Goal: Task Accomplishment & Management: Manage account settings

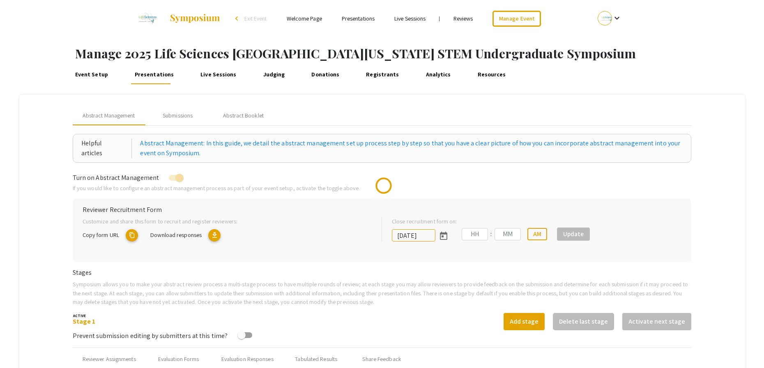
type input "[DATE]"
type input "05"
type input "00"
click at [688, 254] on div "Close recruitment form on: [DATE] 05 : 00 PM Update" at bounding box center [535, 236] width 306 height 38
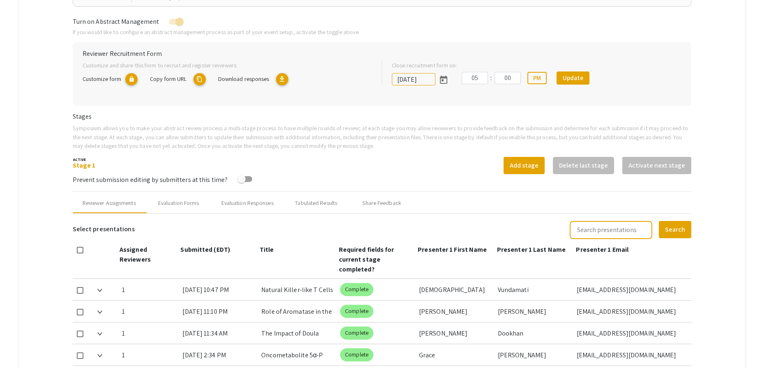
click at [692, 254] on div "Assigned Reviewers Submitted (EDT) Title Required fields for current stage comp…" at bounding box center [382, 262] width 619 height 34
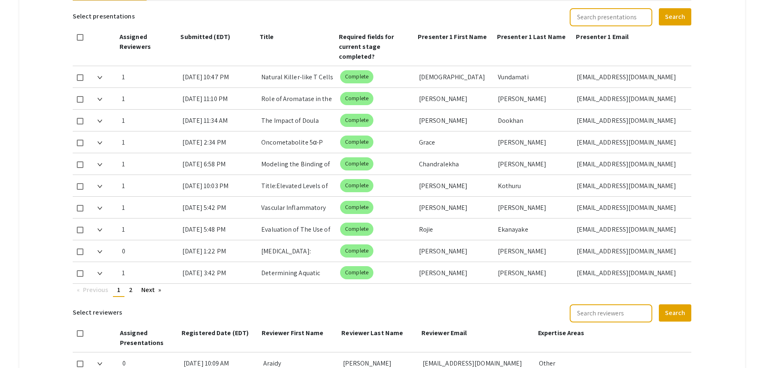
scroll to position [382, 0]
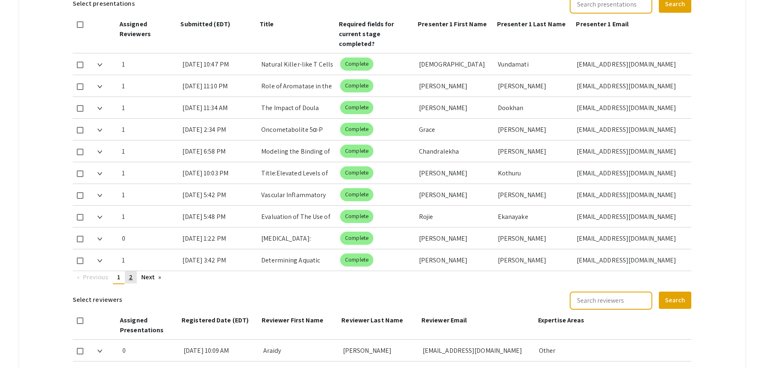
click at [129, 278] on link "page 2" at bounding box center [131, 277] width 12 height 12
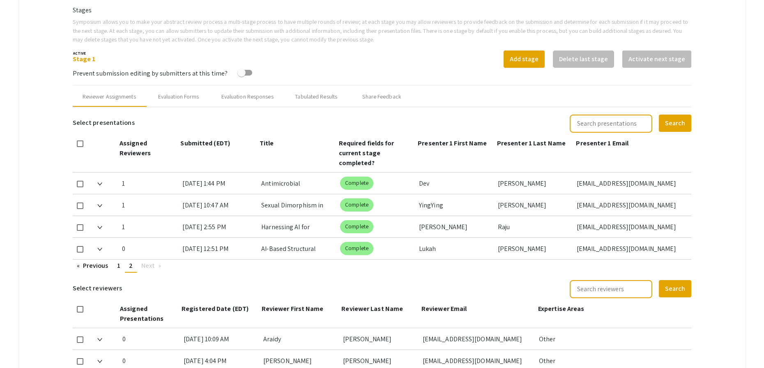
scroll to position [255, 0]
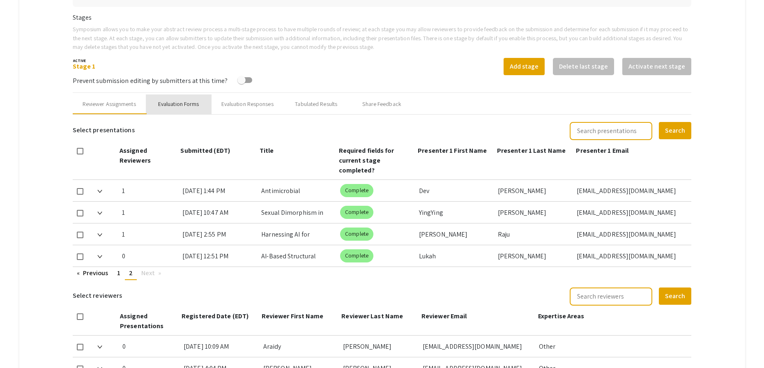
click at [181, 100] on div "Evaluation Forms" at bounding box center [178, 104] width 41 height 9
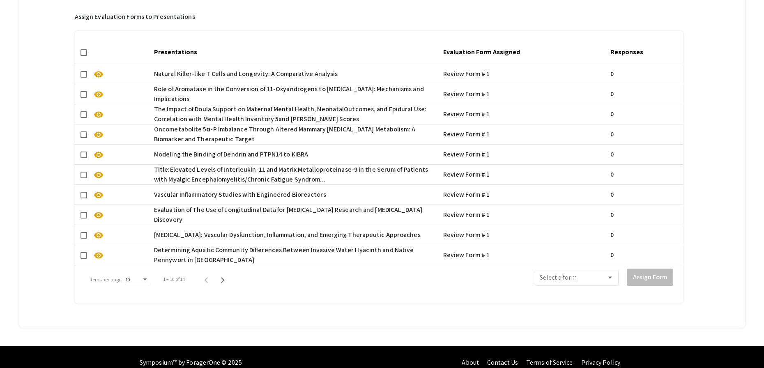
scroll to position [589, 0]
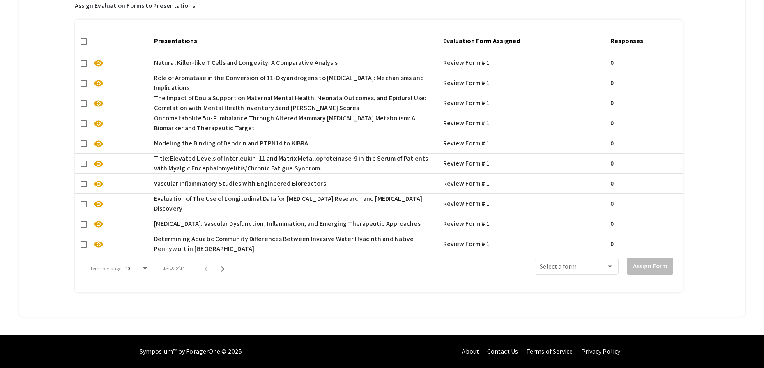
click at [142, 266] on div "Items per page:" at bounding box center [144, 269] width 7 height 6
click at [131, 305] on span "50" at bounding box center [136, 306] width 23 height 15
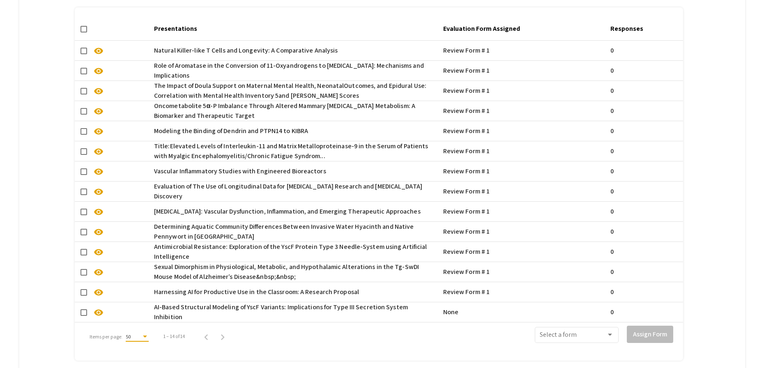
scroll to position [637, 0]
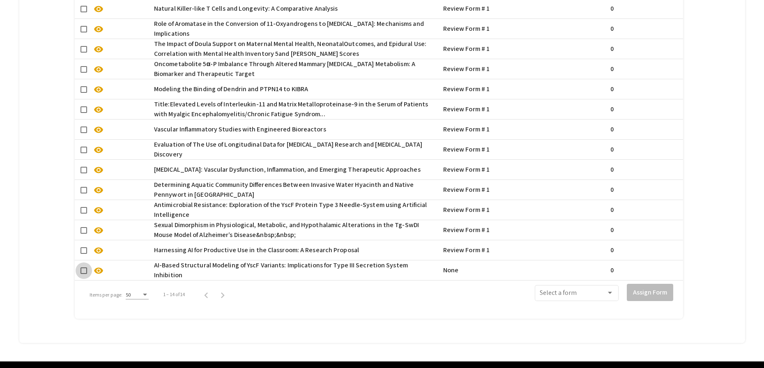
click at [84, 272] on span at bounding box center [84, 270] width 7 height 7
click at [84, 274] on input "checkbox" at bounding box center [83, 274] width 0 height 0
checkbox input "true"
click at [619, 294] on div "Select a form" at bounding box center [577, 292] width 84 height 18
click at [595, 314] on span "Review Form # 1" at bounding box center [582, 315] width 74 height 20
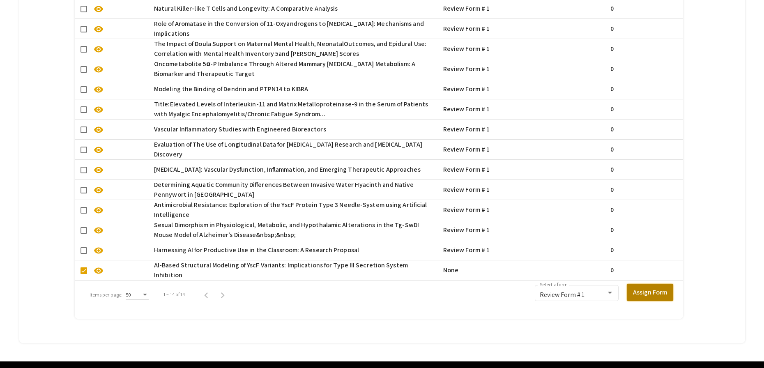
click at [642, 297] on button "Assign Form" at bounding box center [650, 292] width 46 height 17
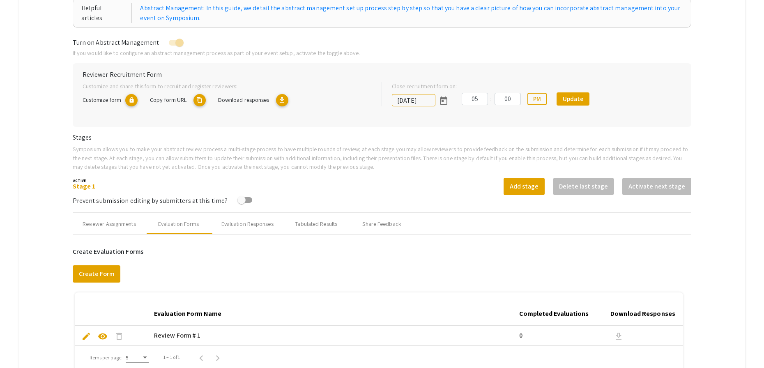
scroll to position [101, 0]
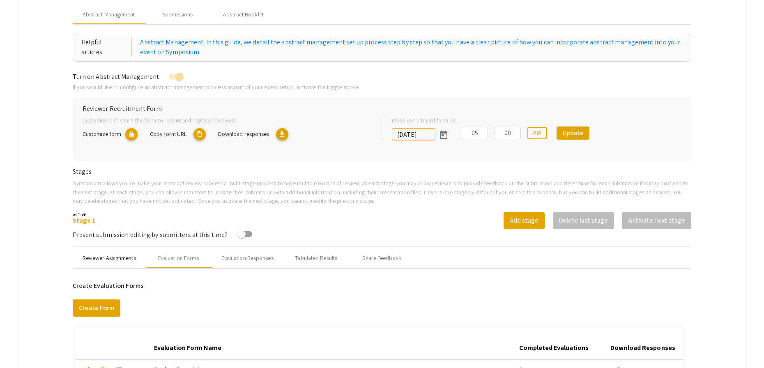
click at [86, 258] on div "Reviewer Assignments" at bounding box center [109, 258] width 53 height 9
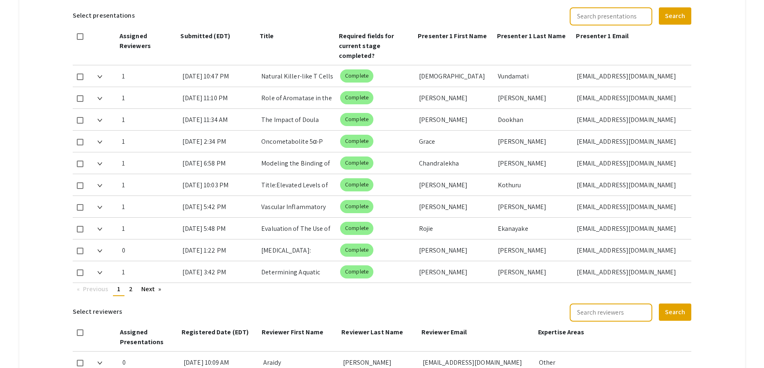
scroll to position [456, 0]
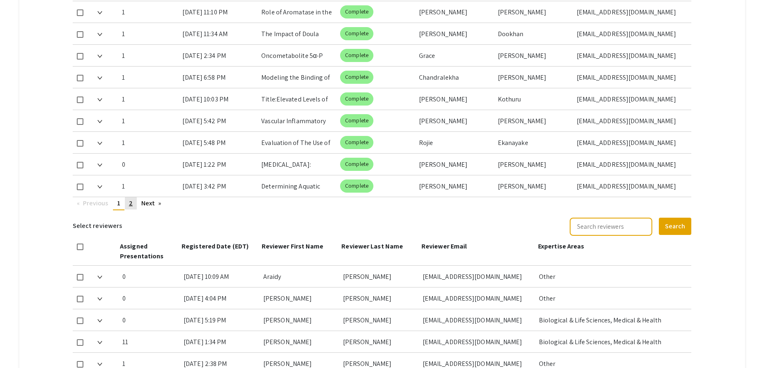
click at [131, 204] on span "2" at bounding box center [131, 203] width 4 height 9
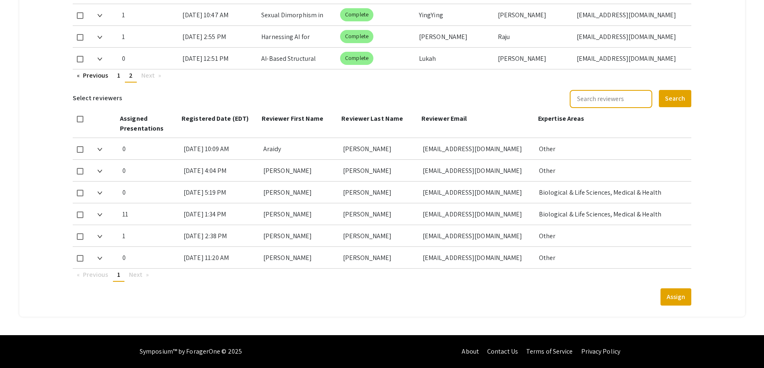
scroll to position [325, 0]
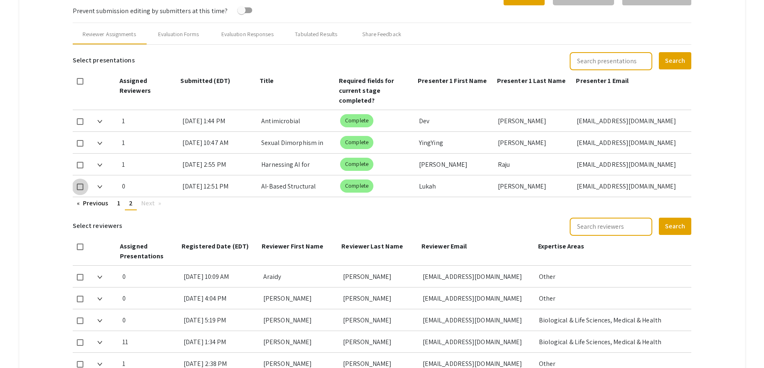
click at [80, 188] on span at bounding box center [80, 187] width 7 height 7
click at [80, 190] on input "checkbox" at bounding box center [80, 190] width 0 height 0
checkbox input "true"
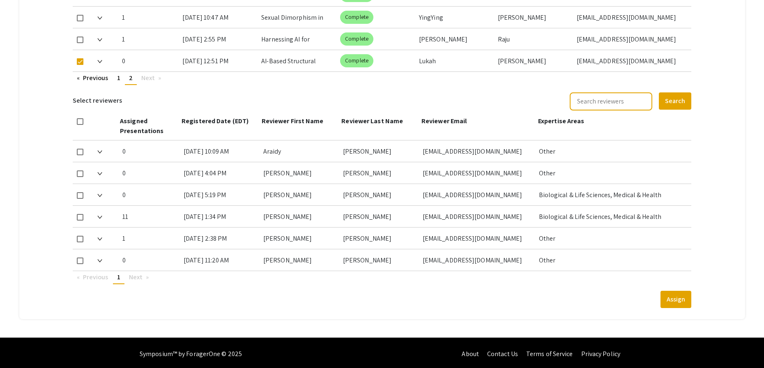
scroll to position [453, 0]
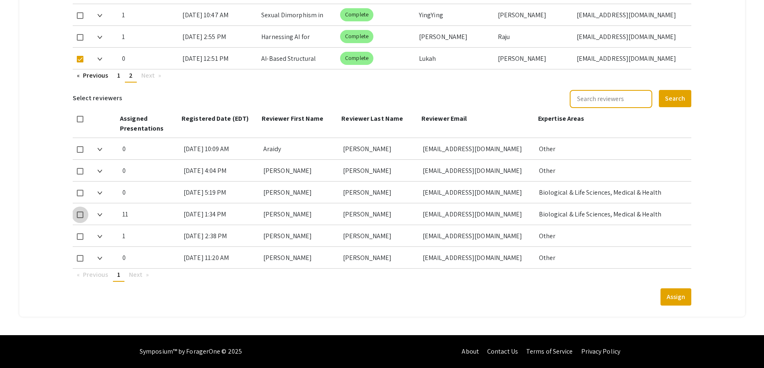
click at [80, 217] on span at bounding box center [80, 215] width 7 height 7
click at [80, 218] on input "checkbox" at bounding box center [80, 218] width 0 height 0
checkbox input "true"
click at [684, 298] on button "Assign" at bounding box center [676, 296] width 31 height 17
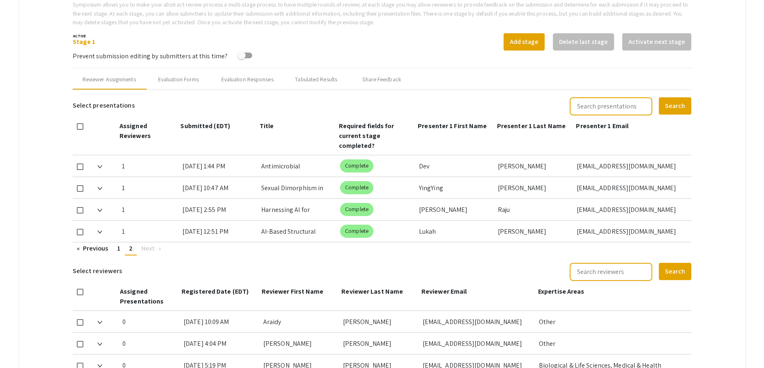
scroll to position [278, 0]
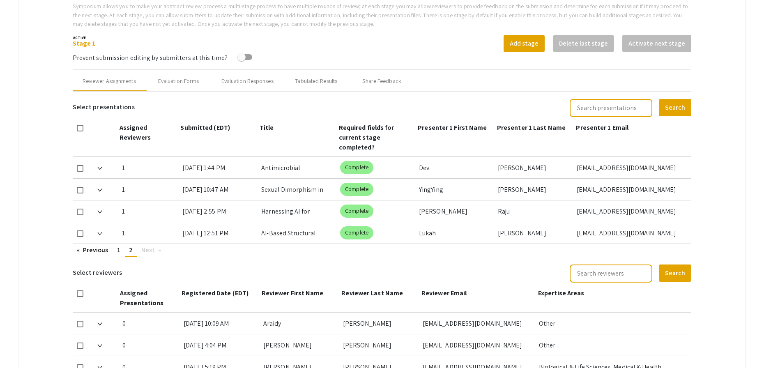
click at [136, 251] on li "You're on page 2" at bounding box center [131, 250] width 12 height 13
click at [119, 253] on span "1" at bounding box center [118, 250] width 3 height 9
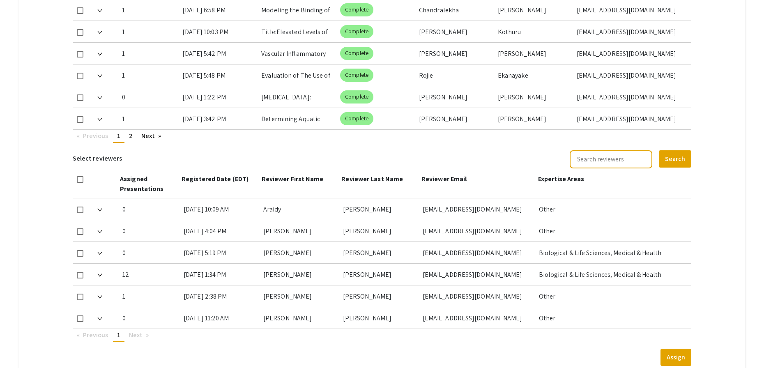
scroll to position [422, 0]
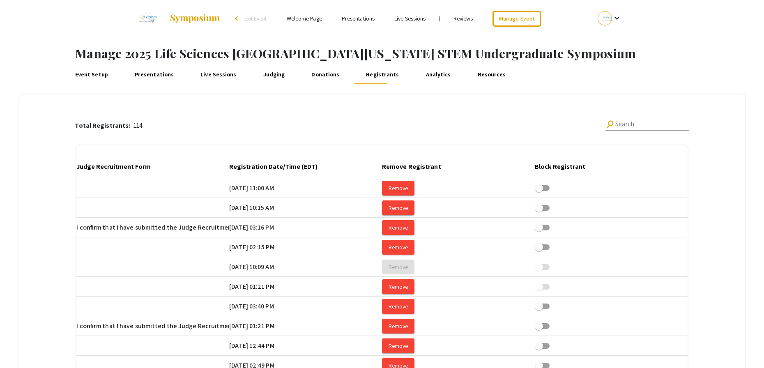
scroll to position [0, 1540]
click at [322, 166] on div at bounding box center [323, 165] width 2 height 2
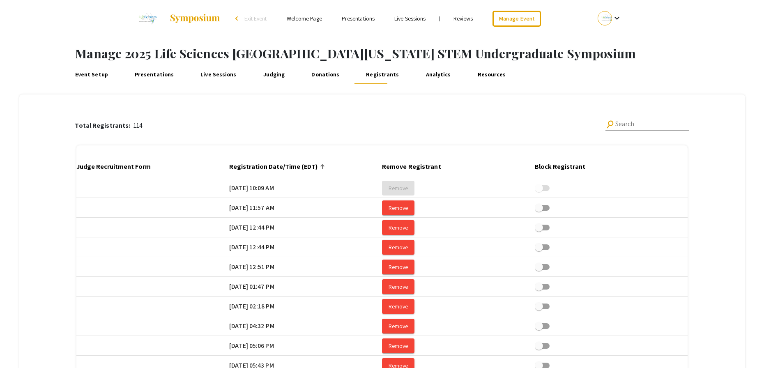
scroll to position [119, 0]
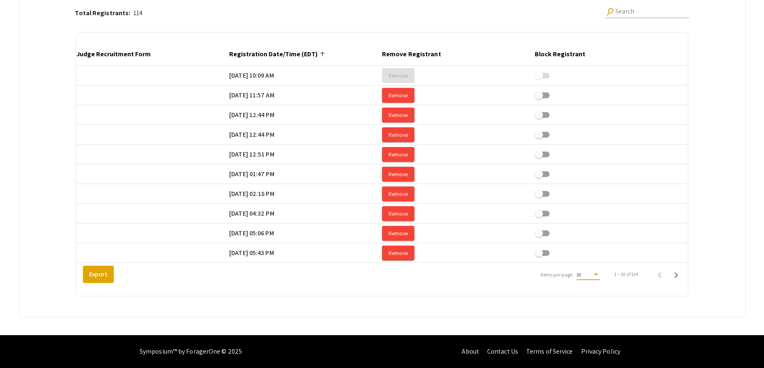
click at [591, 272] on div "10" at bounding box center [585, 275] width 16 height 6
click at [591, 295] on span "25" at bounding box center [592, 289] width 23 height 15
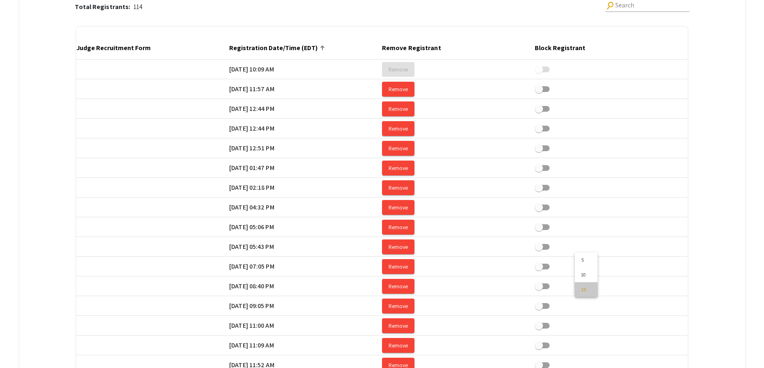
scroll to position [414, 0]
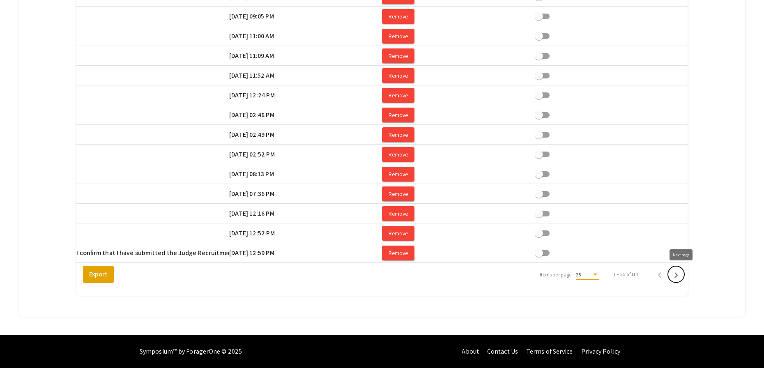
click at [680, 274] on icon "Next page" at bounding box center [676, 275] width 12 height 12
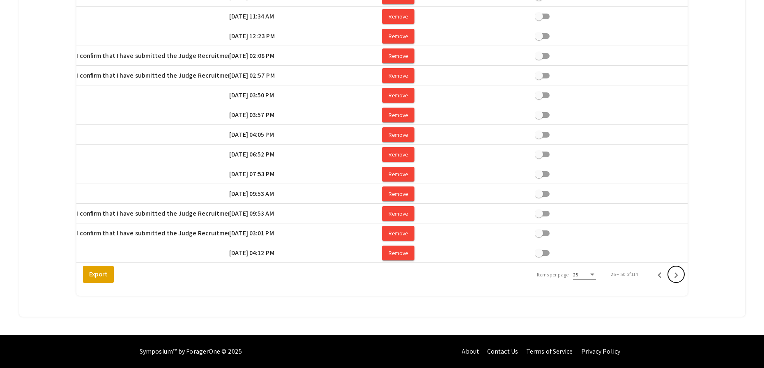
click at [680, 274] on icon "Next page" at bounding box center [676, 275] width 12 height 12
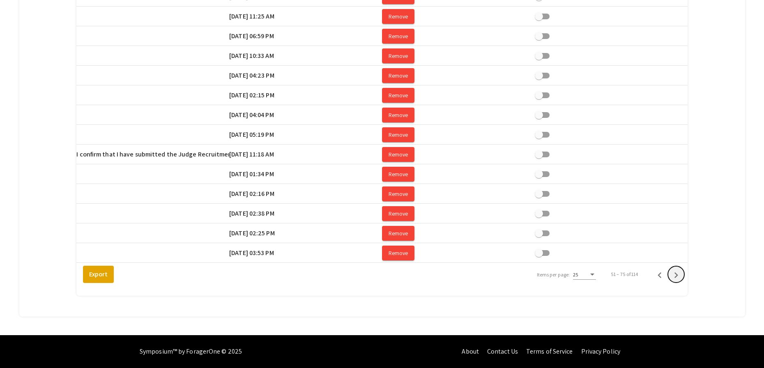
click at [680, 274] on icon "Next page" at bounding box center [676, 275] width 12 height 12
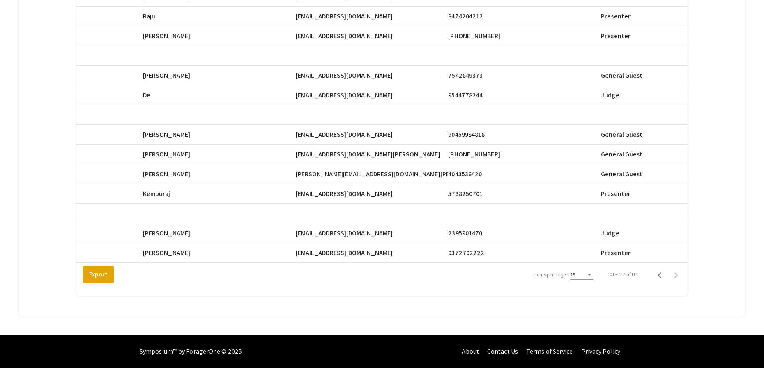
scroll to position [0, 384]
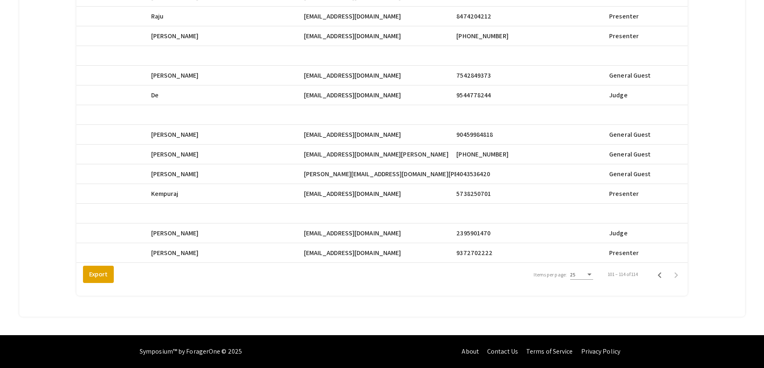
drag, startPoint x: 377, startPoint y: 248, endPoint x: 310, endPoint y: 248, distance: 67.0
click at [310, 248] on span "[EMAIL_ADDRESS][DOMAIN_NAME]" at bounding box center [352, 253] width 97 height 10
copy span "[EMAIL_ADDRESS][DOMAIN_NAME]"
drag, startPoint x: 381, startPoint y: 189, endPoint x: 311, endPoint y: 189, distance: 70.7
click at [311, 189] on mat-cell "sk2146@mynsu.nova.edu" at bounding box center [380, 194] width 153 height 20
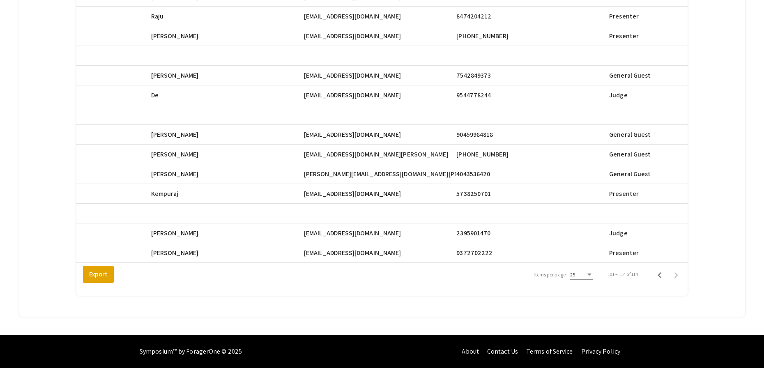
copy span "sk2146@mynsu.nova.edu"
drag, startPoint x: 311, startPoint y: 31, endPoint x: 381, endPoint y: 32, distance: 70.3
click at [381, 32] on span "sc3690@mynsu.nova.edu" at bounding box center [352, 36] width 97 height 10
copy span "sc3690@mynsu.nova.edu"
drag, startPoint x: 381, startPoint y: 189, endPoint x: 310, endPoint y: 189, distance: 71.1
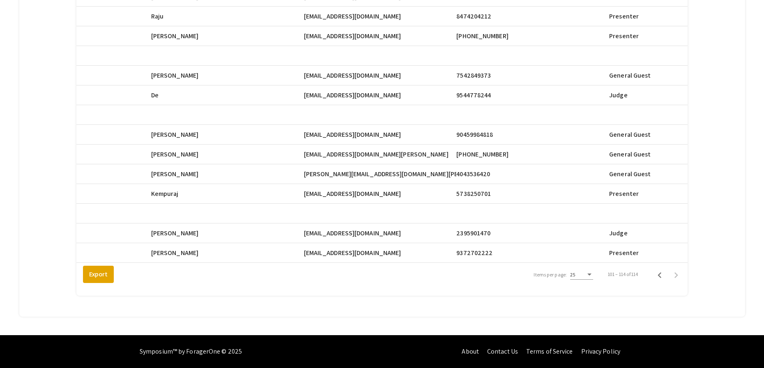
click at [310, 189] on mat-cell "sk2146@mynsu.nova.edu" at bounding box center [380, 194] width 153 height 20
copy span "sk2146@mynsu.nova.edu"
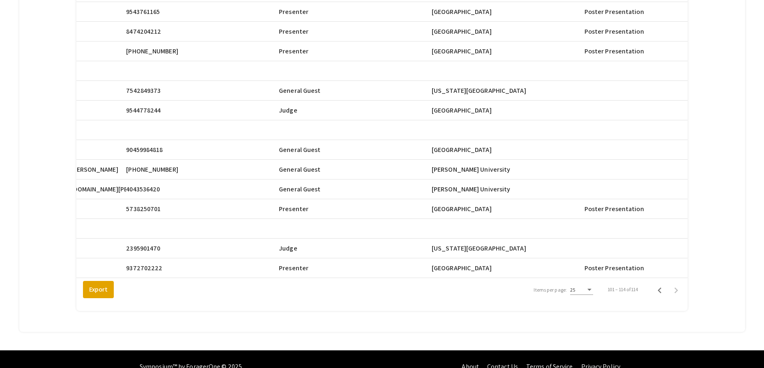
scroll to position [0, 714]
click at [721, 180] on div "Total Registrants: 114 search Search Registrant Full Name Email First Name Last…" at bounding box center [381, 120] width 703 height 404
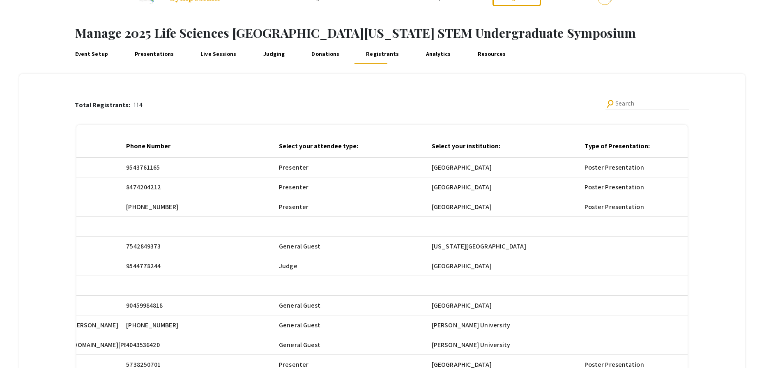
scroll to position [0, 0]
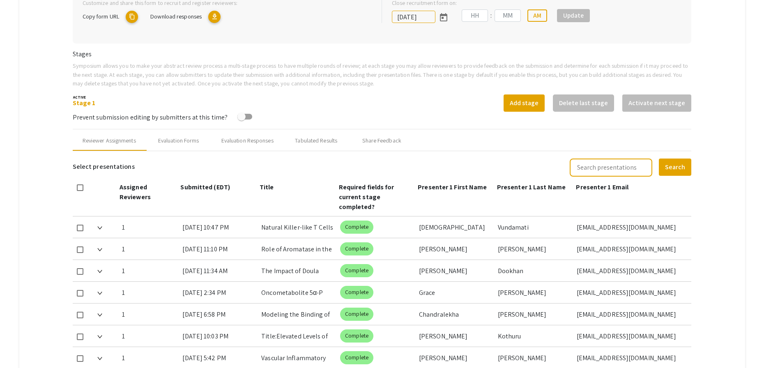
type input "[DATE]"
type input "05"
type input "00"
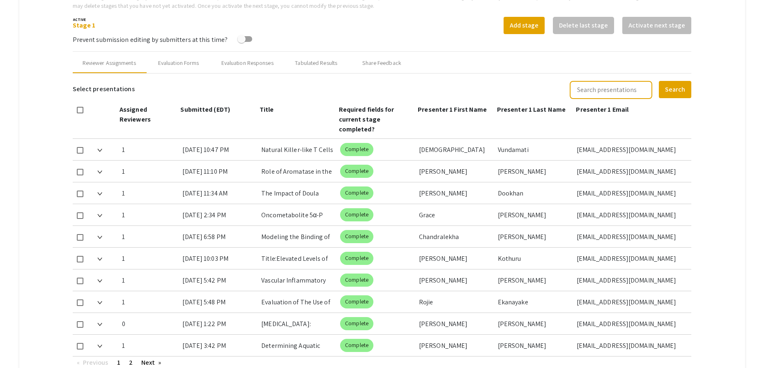
scroll to position [421, 0]
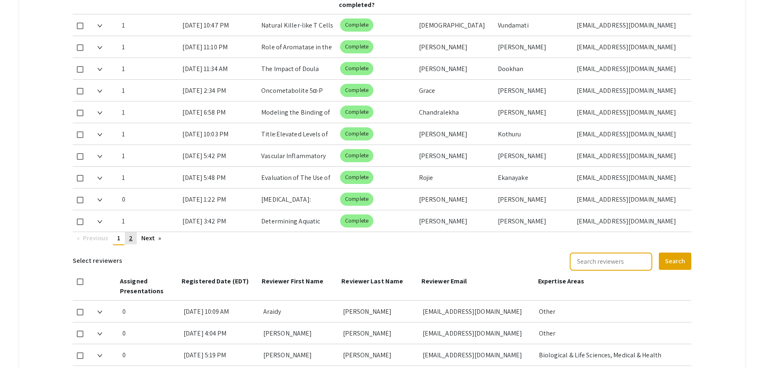
click at [128, 244] on link "page 2" at bounding box center [131, 238] width 12 height 12
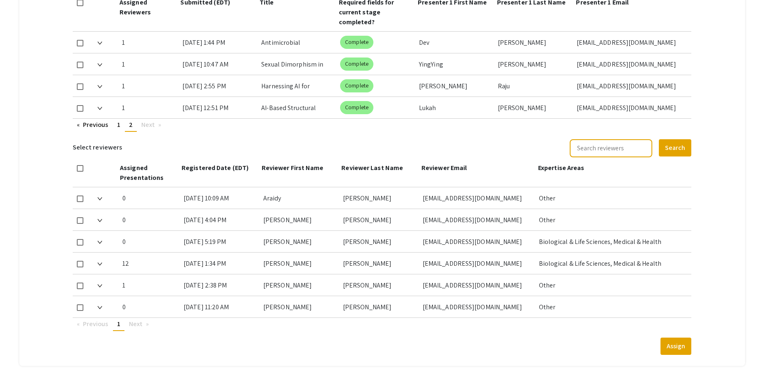
scroll to position [390, 0]
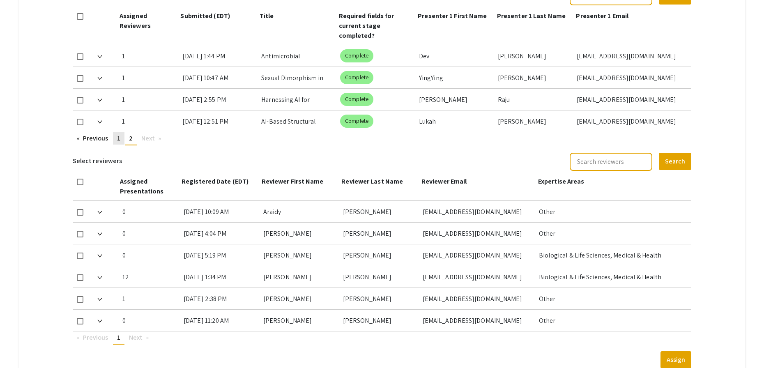
click at [115, 137] on link "page 1" at bounding box center [119, 138] width 12 height 12
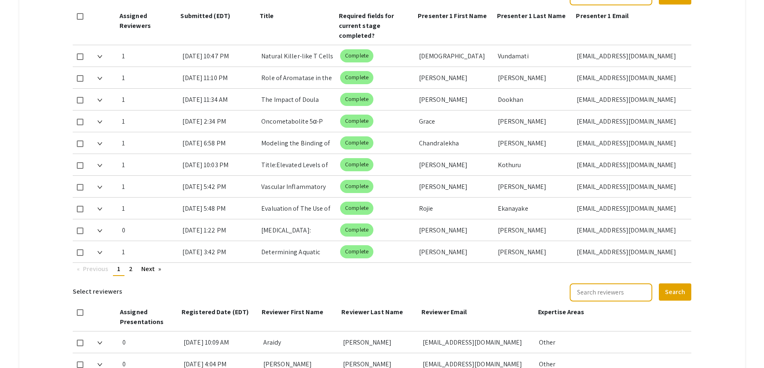
click at [740, 55] on mat-tab-group "Abstract Management Submissions Abstract Booklet Helpful articles Abstract Mana…" at bounding box center [382, 107] width 726 height 805
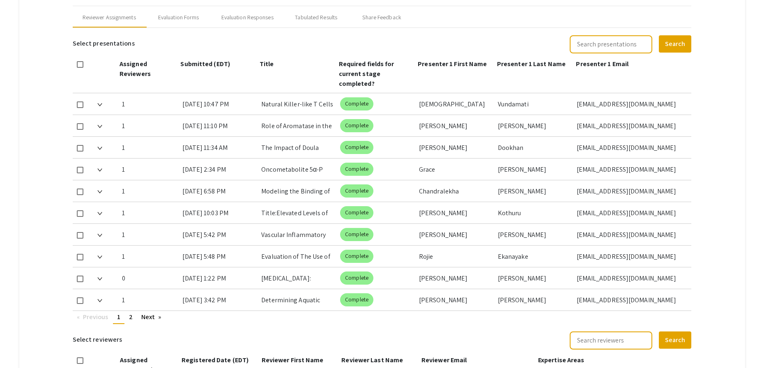
scroll to position [343, 0]
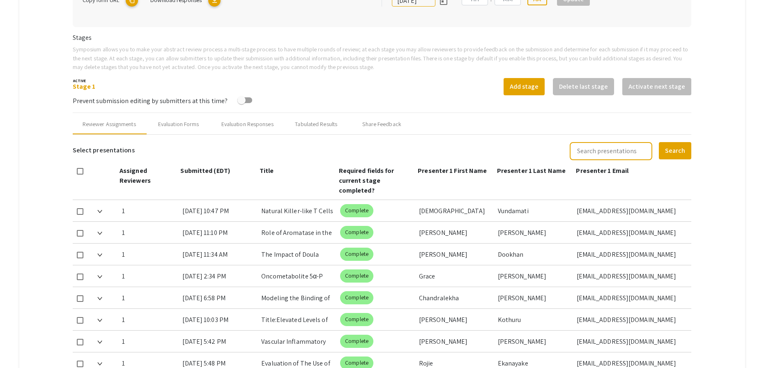
type input "[DATE]"
type input "05"
type input "00"
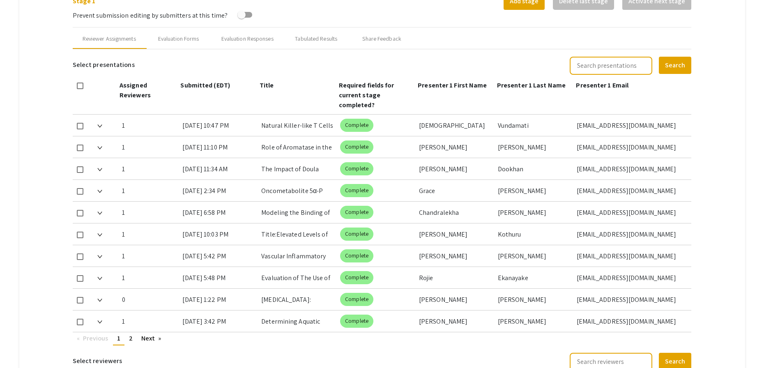
scroll to position [361, 0]
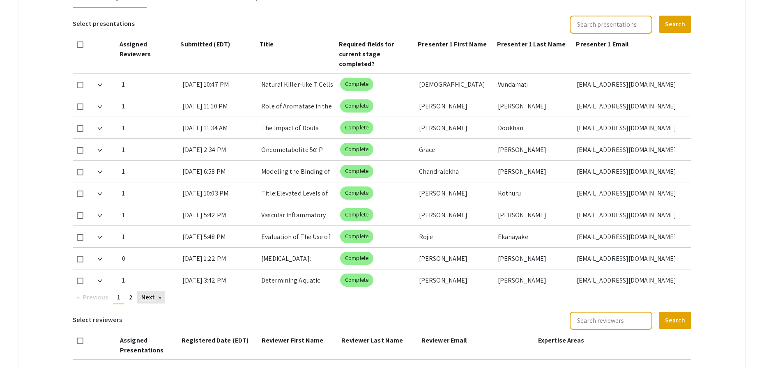
click at [143, 302] on link "Next page" at bounding box center [151, 297] width 28 height 12
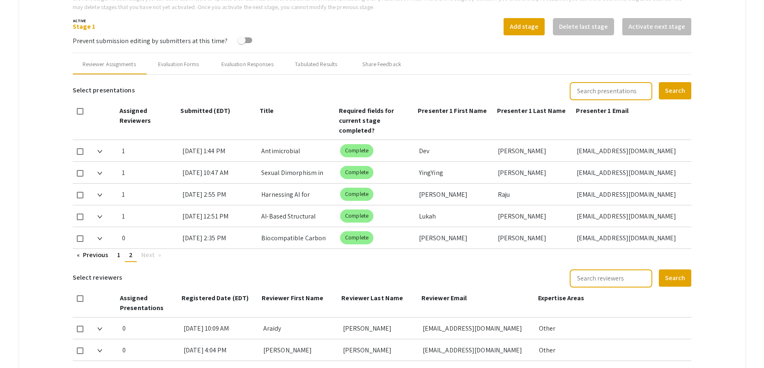
scroll to position [291, 0]
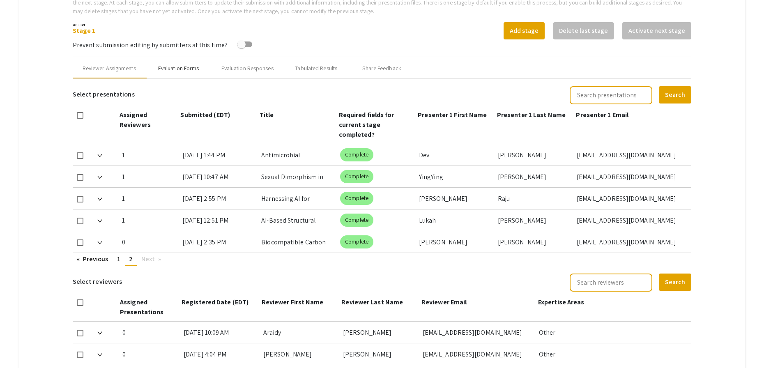
click at [185, 71] on div "Evaluation Forms" at bounding box center [178, 68] width 41 height 9
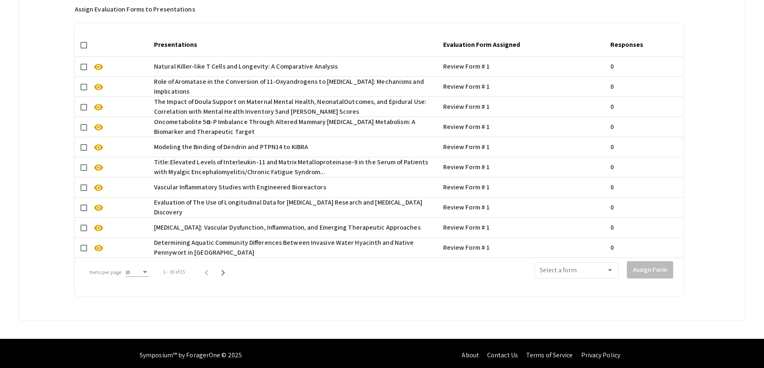
scroll to position [589, 0]
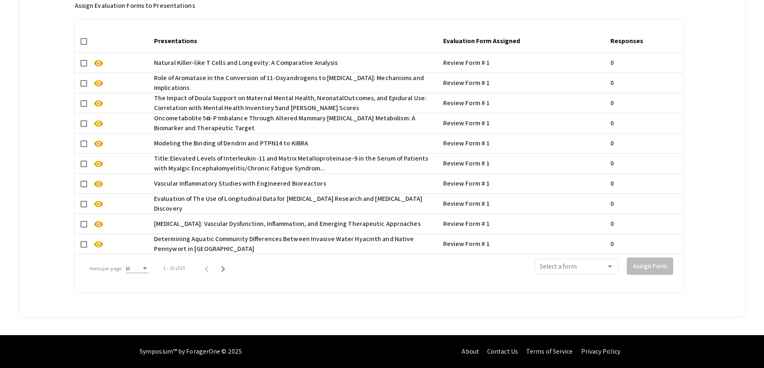
click at [139, 267] on div "10" at bounding box center [137, 267] width 23 height 14
click at [142, 306] on span "50" at bounding box center [136, 306] width 23 height 15
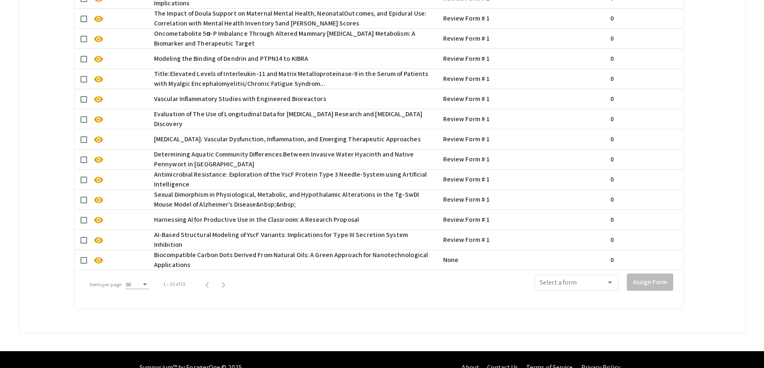
scroll to position [689, 0]
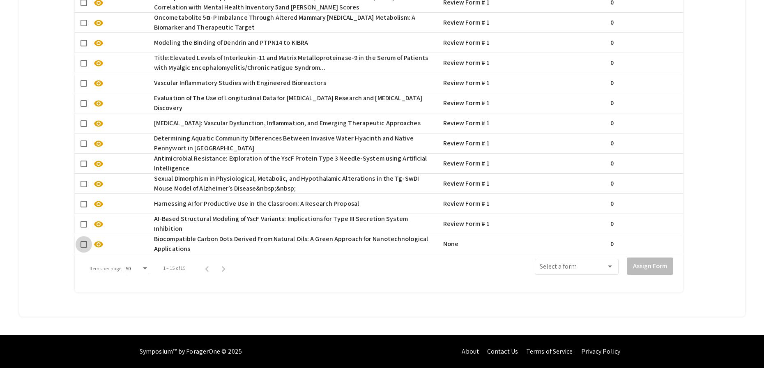
click at [85, 241] on span at bounding box center [84, 244] width 7 height 7
click at [84, 248] on input "checkbox" at bounding box center [83, 248] width 0 height 0
checkbox input "true"
click at [578, 265] on span at bounding box center [573, 268] width 67 height 7
click at [588, 281] on span "Review Form # 1" at bounding box center [582, 282] width 74 height 20
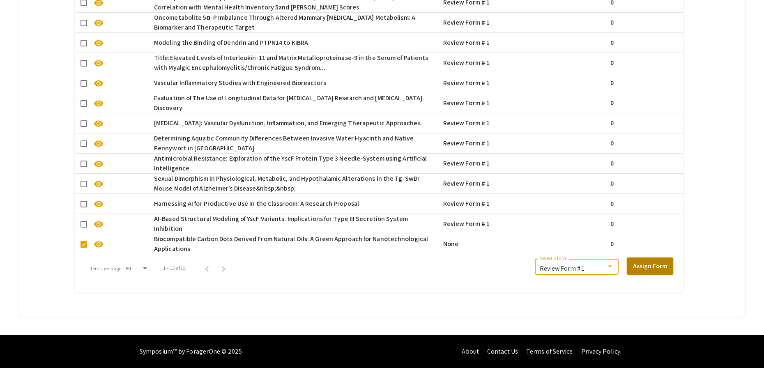
click at [662, 260] on button "Assign Form" at bounding box center [650, 266] width 46 height 17
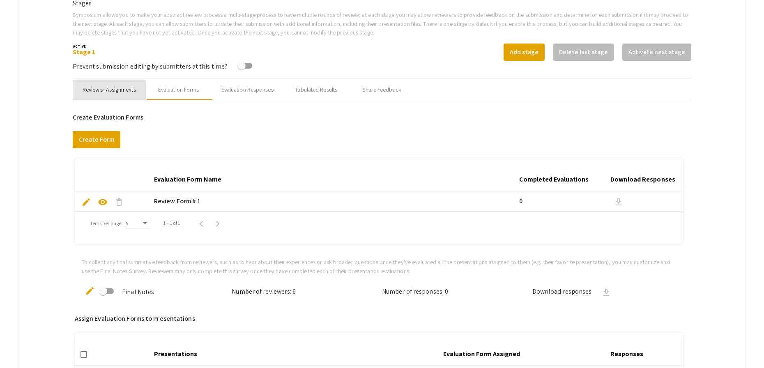
click at [122, 90] on div "Reviewer Assignments" at bounding box center [109, 89] width 53 height 9
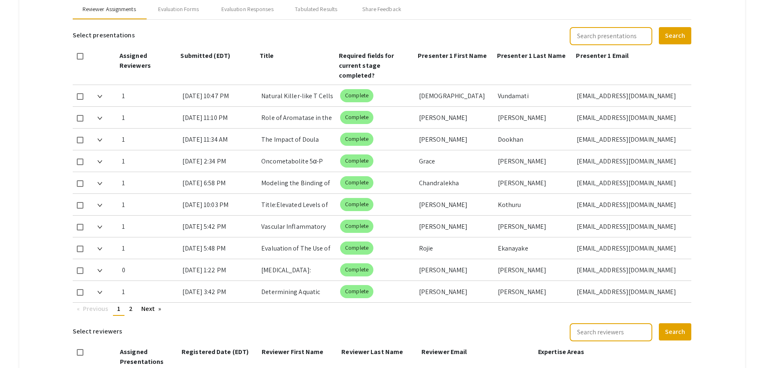
scroll to position [440, 0]
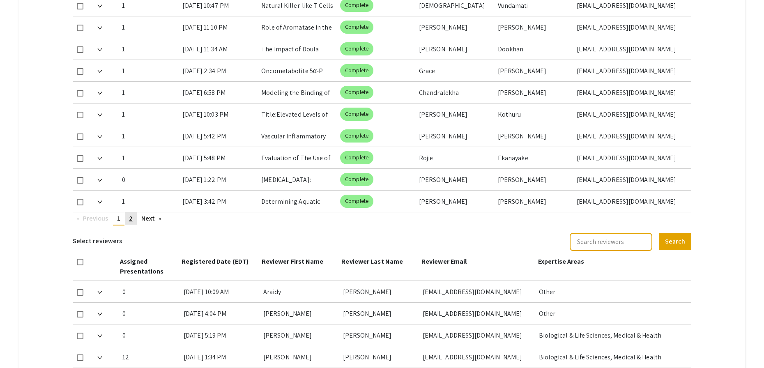
click at [129, 221] on span "2" at bounding box center [131, 218] width 4 height 9
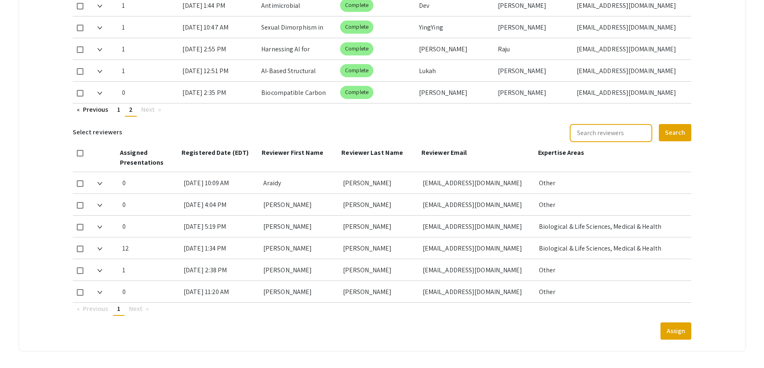
scroll to position [331, 0]
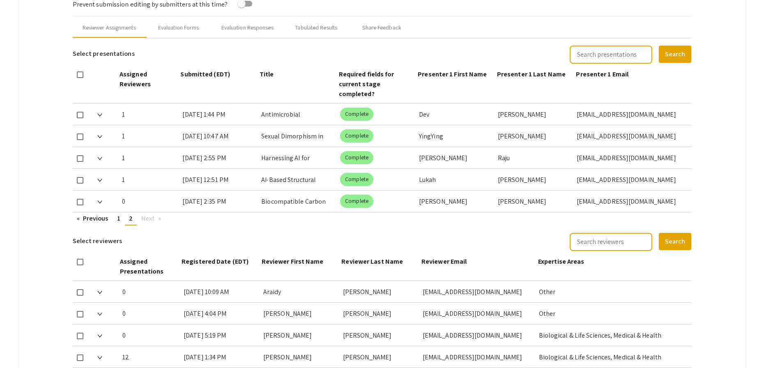
click at [81, 203] on span at bounding box center [80, 202] width 7 height 7
click at [80, 205] on input "checkbox" at bounding box center [80, 205] width 0 height 0
checkbox input "true"
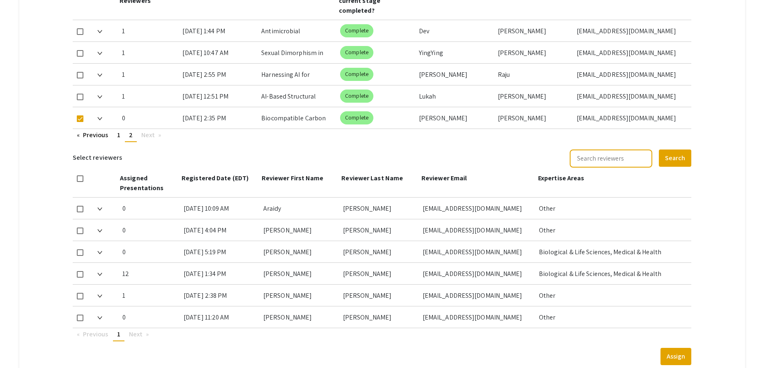
scroll to position [474, 0]
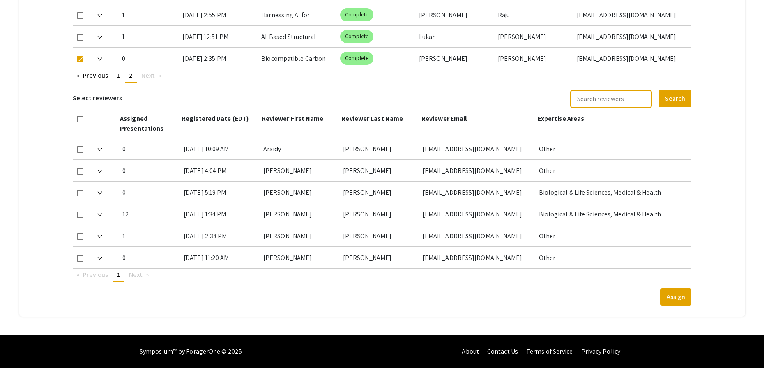
click at [82, 216] on span at bounding box center [80, 215] width 7 height 7
click at [80, 218] on input "checkbox" at bounding box center [80, 218] width 0 height 0
checkbox input "true"
click at [686, 299] on button "Assign" at bounding box center [676, 296] width 31 height 17
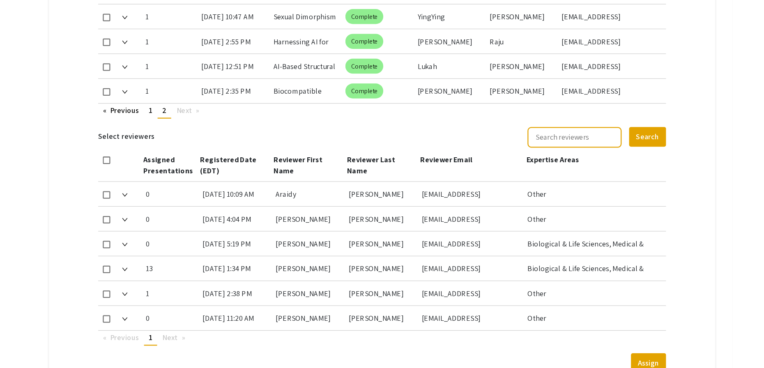
scroll to position [474, 0]
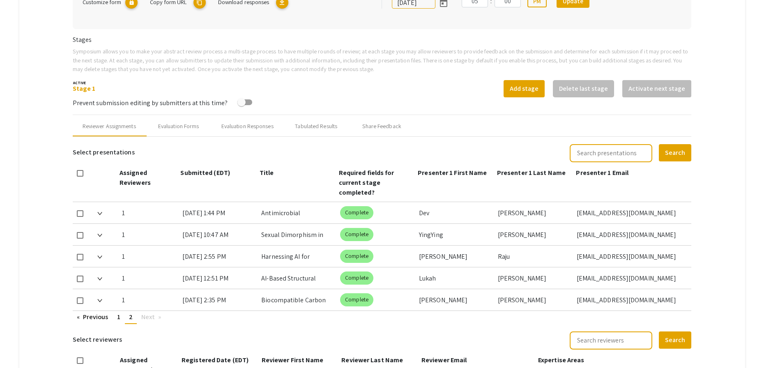
scroll to position [220, 0]
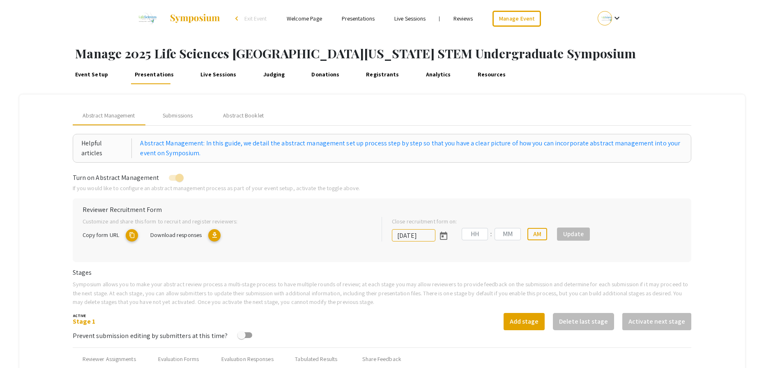
type input "[DATE]"
type input "05"
type input "00"
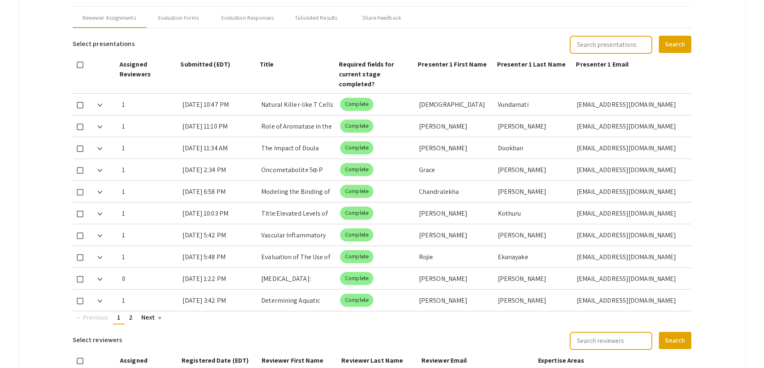
scroll to position [342, 0]
click at [135, 316] on link "page 2" at bounding box center [131, 317] width 12 height 12
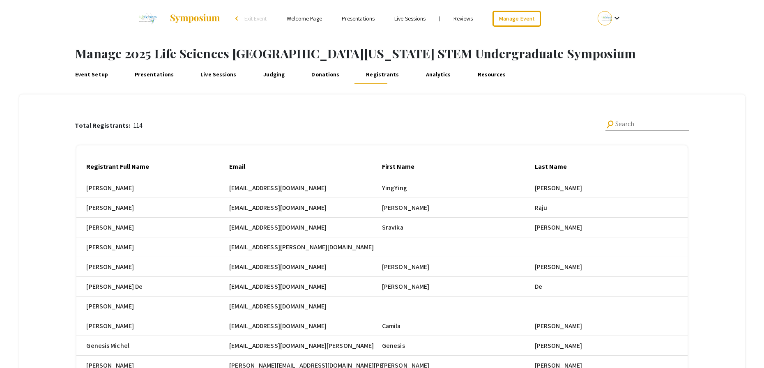
scroll to position [0, 714]
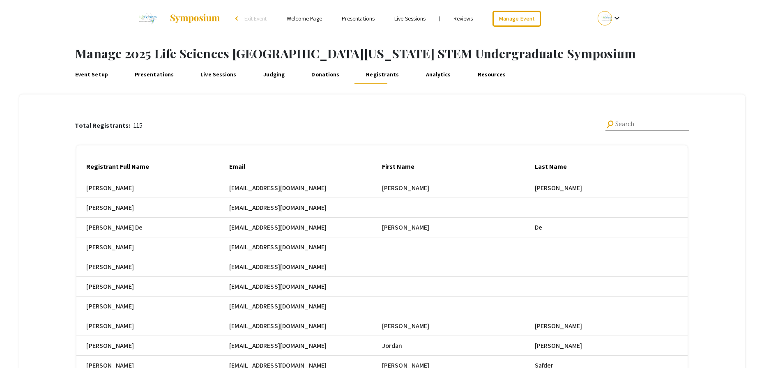
click at [509, 119] on div "Total Registrants: 115 search Search" at bounding box center [382, 125] width 614 height 27
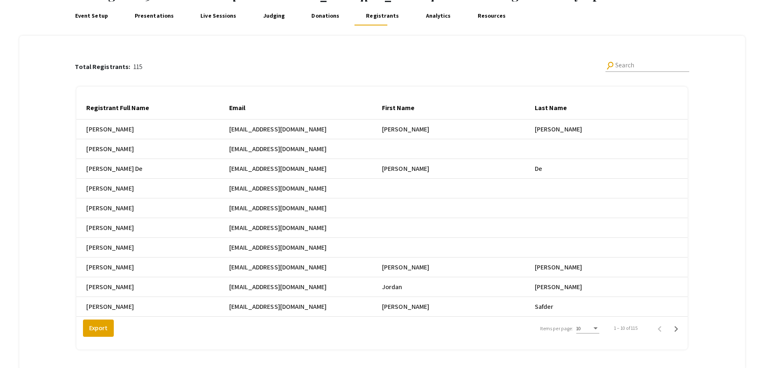
scroll to position [59, 0]
click at [599, 333] on div "10" at bounding box center [587, 326] width 23 height 14
click at [596, 346] on span "25" at bounding box center [592, 349] width 23 height 15
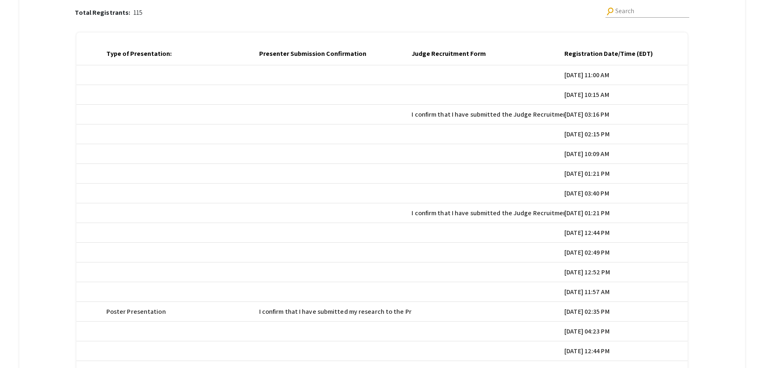
scroll to position [0, 1205]
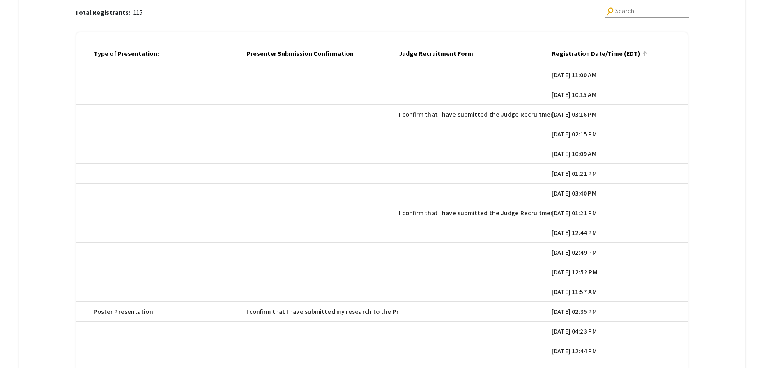
click at [647, 53] on div at bounding box center [645, 52] width 2 height 2
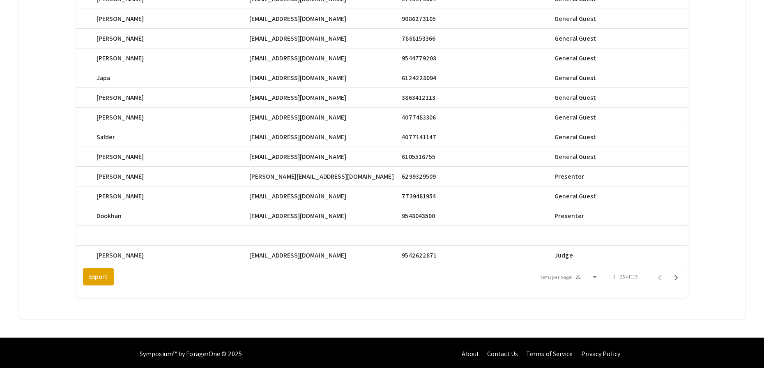
scroll to position [414, 0]
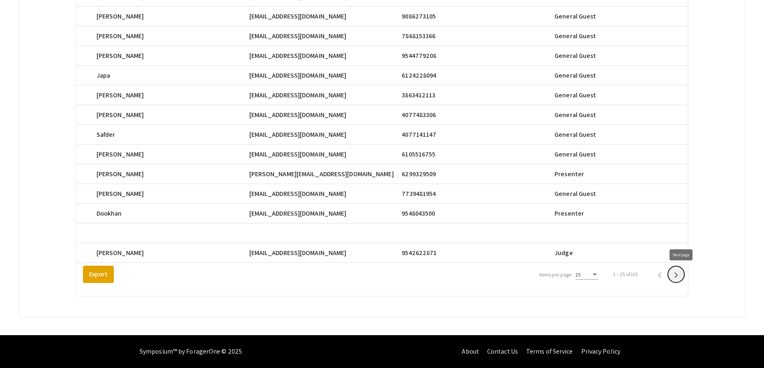
click at [681, 278] on icon "Next page" at bounding box center [676, 275] width 12 height 12
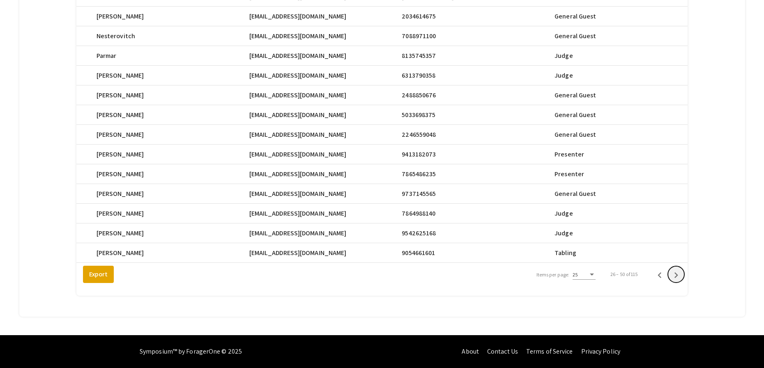
click at [681, 278] on icon "Next page" at bounding box center [676, 275] width 12 height 12
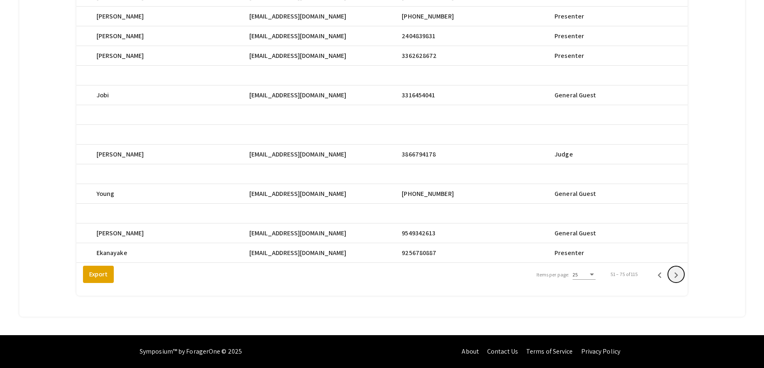
click at [681, 278] on icon "Next page" at bounding box center [676, 275] width 12 height 12
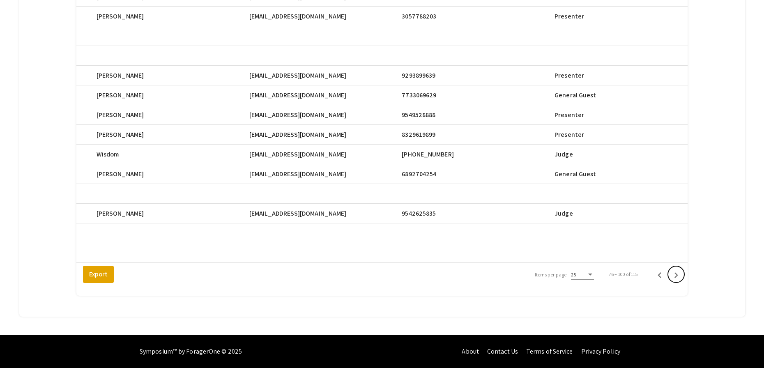
click at [681, 278] on icon "Next page" at bounding box center [676, 275] width 12 height 12
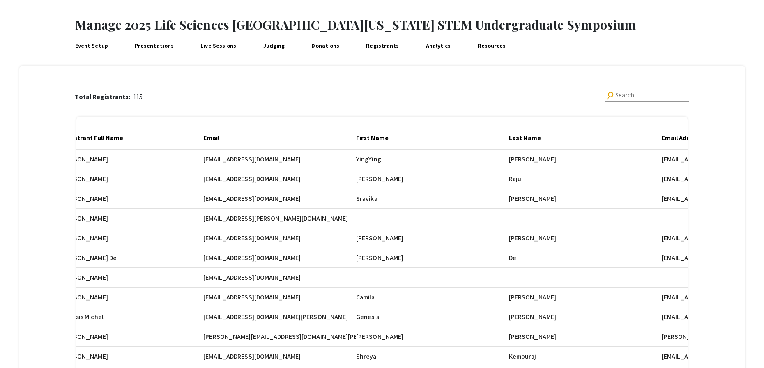
scroll to position [21, 0]
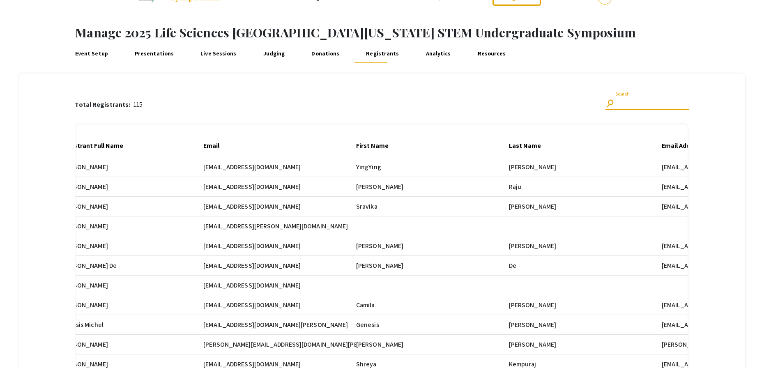
click at [634, 102] on input "Search" at bounding box center [652, 102] width 74 height 7
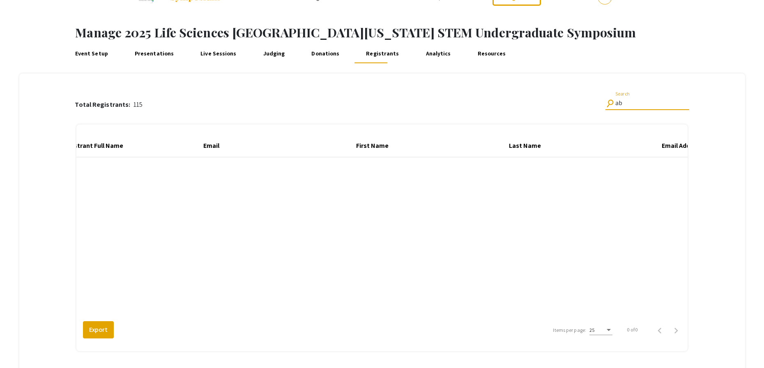
type input "a"
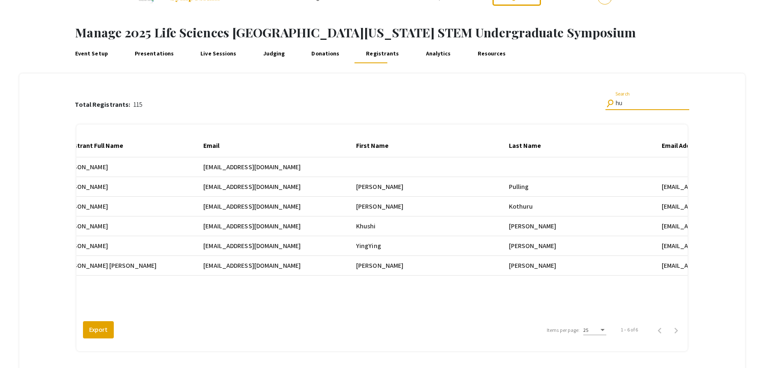
type input "h"
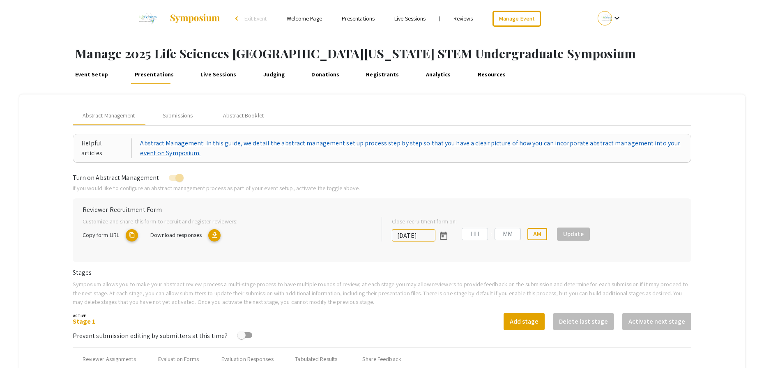
type input "[DATE]"
type input "05"
type input "00"
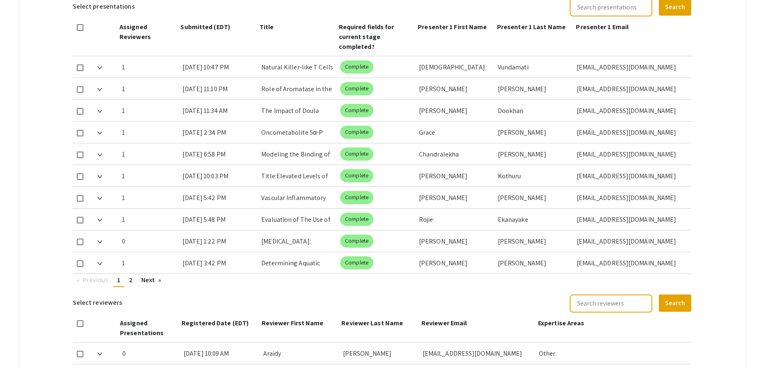
scroll to position [379, 0]
click at [132, 280] on span "2" at bounding box center [131, 279] width 4 height 9
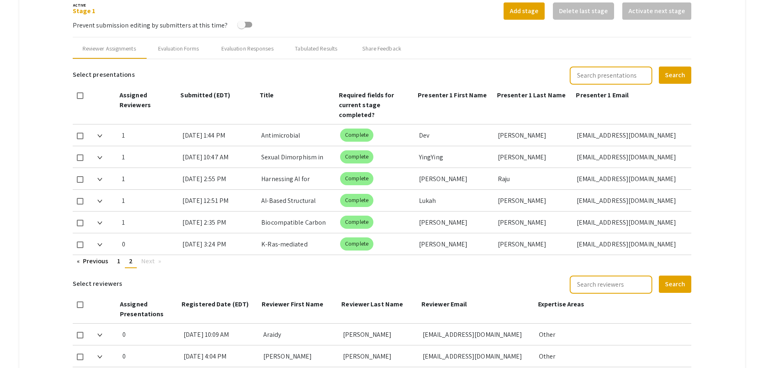
scroll to position [308, 0]
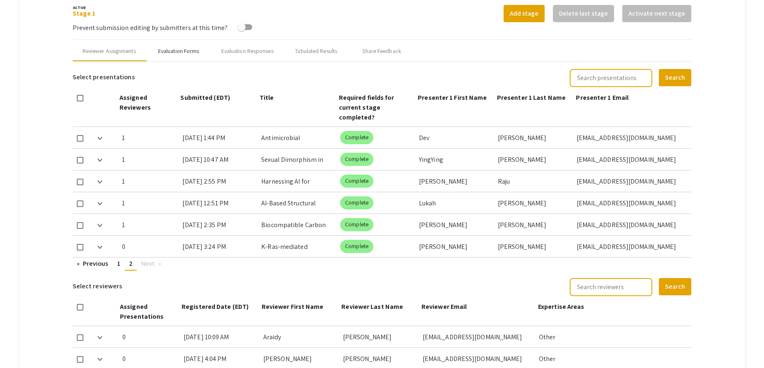
click at [186, 53] on div "Evaluation Forms" at bounding box center [178, 51] width 41 height 9
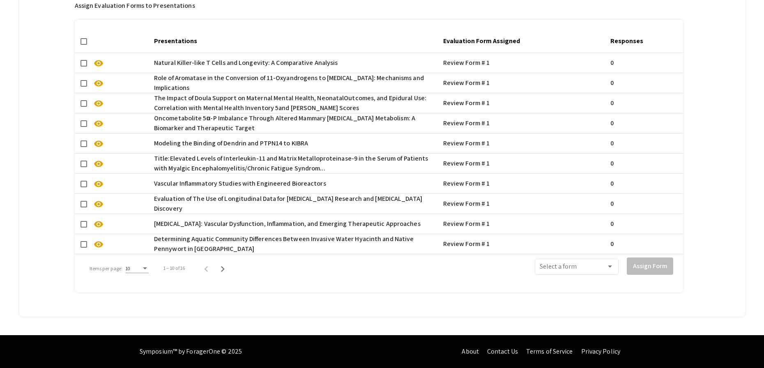
scroll to position [589, 0]
click at [223, 263] on icon "Next page" at bounding box center [223, 269] width 12 height 12
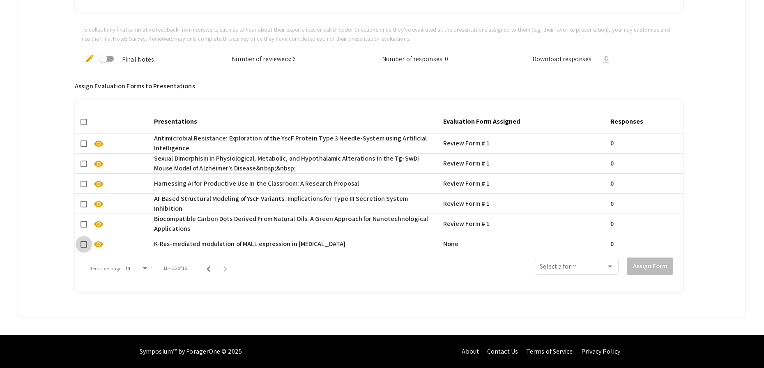
click at [87, 241] on span at bounding box center [84, 244] width 7 height 7
click at [84, 248] on input "checkbox" at bounding box center [83, 248] width 0 height 0
checkbox input "true"
click at [579, 265] on span at bounding box center [573, 268] width 67 height 7
click at [587, 281] on span "Review Form # 1" at bounding box center [582, 282] width 74 height 20
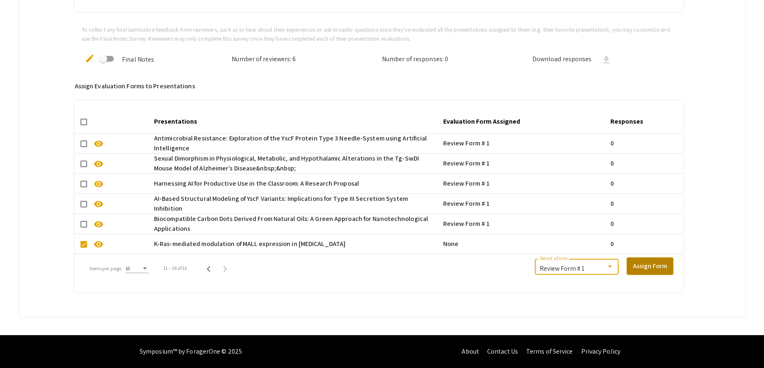
click at [667, 258] on button "Assign Form" at bounding box center [650, 266] width 46 height 17
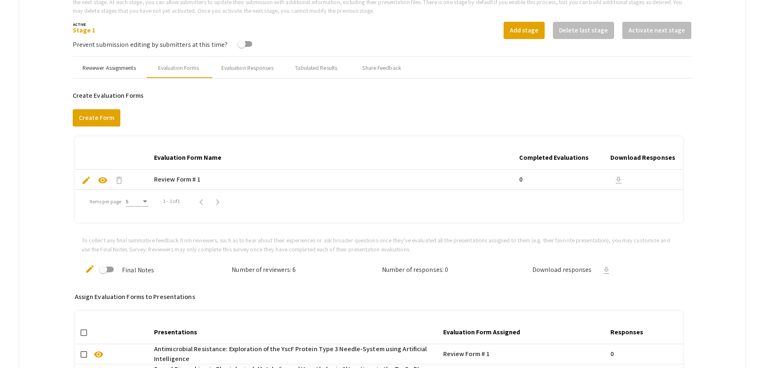
click at [109, 69] on div "Reviewer Assignments" at bounding box center [109, 68] width 53 height 9
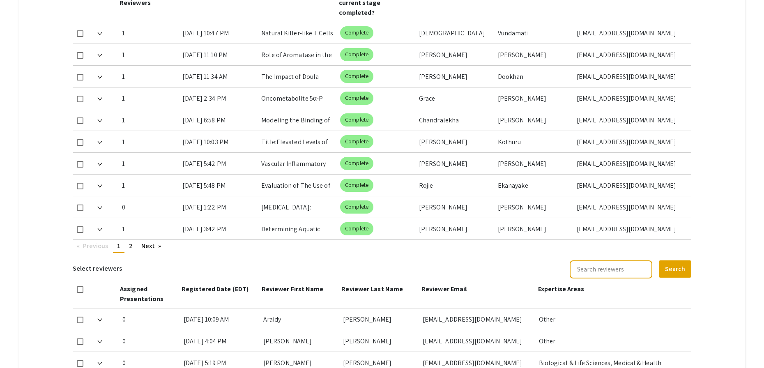
scroll to position [416, 0]
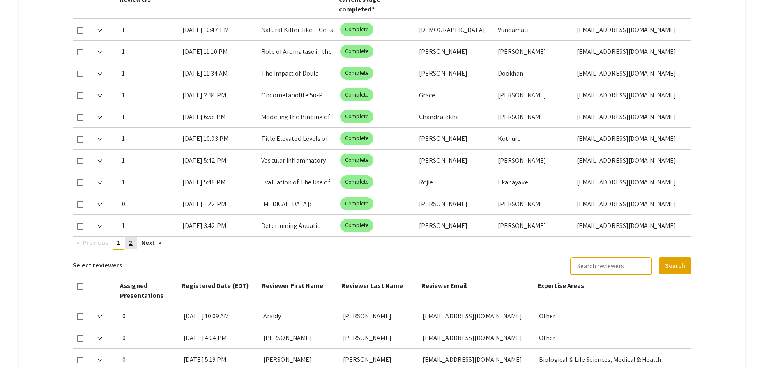
click at [133, 243] on span "2" at bounding box center [131, 242] width 4 height 9
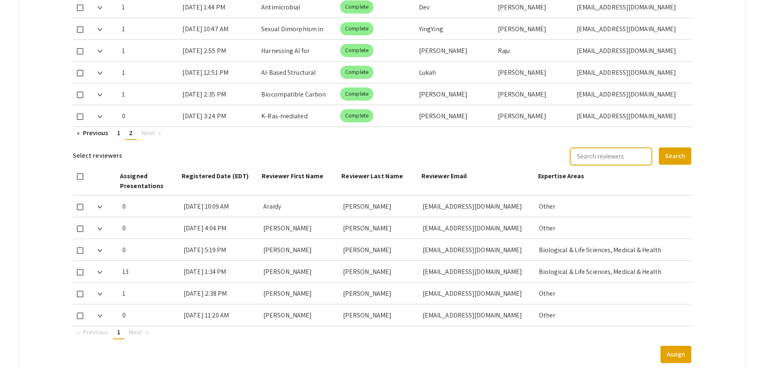
scroll to position [482, 0]
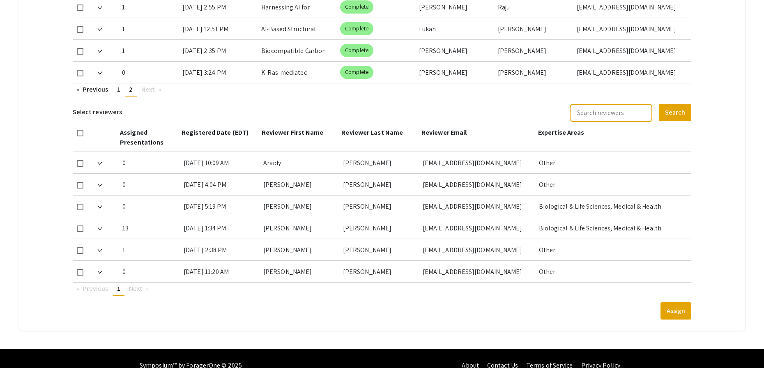
drag, startPoint x: 426, startPoint y: 272, endPoint x: 469, endPoint y: 271, distance: 42.7
click at [469, 271] on div "[EMAIL_ADDRESS][DOMAIN_NAME]" at bounding box center [478, 271] width 110 height 21
copy div "[EMAIL_ADDRESS][DOMAIN_NAME]"
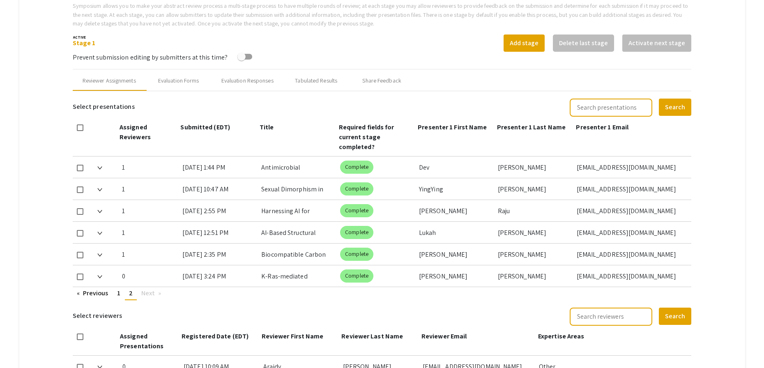
scroll to position [280, 0]
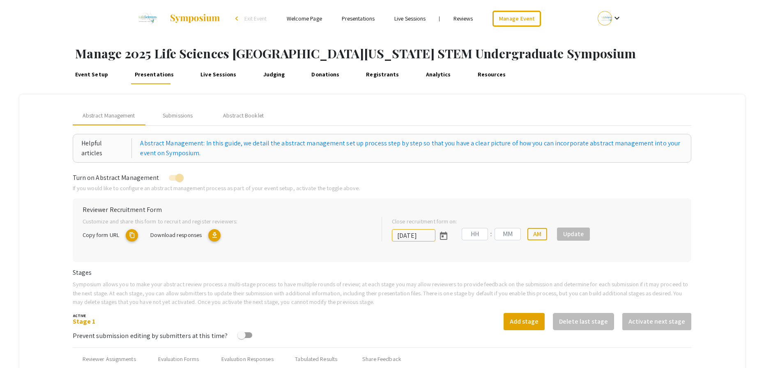
type input "[DATE]"
type input "05"
type input "00"
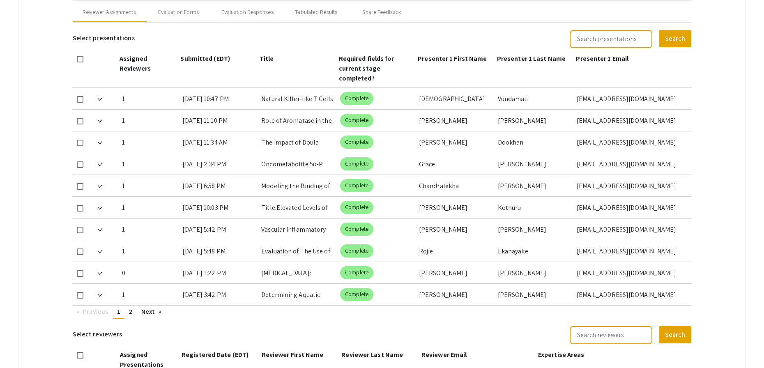
scroll to position [356, 0]
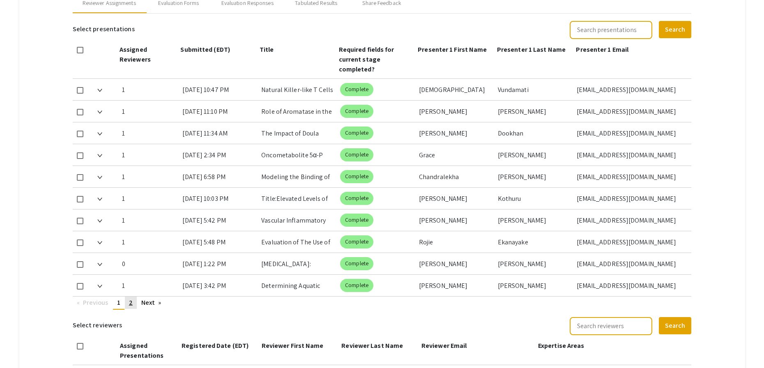
click at [134, 304] on link "page 2" at bounding box center [131, 303] width 12 height 12
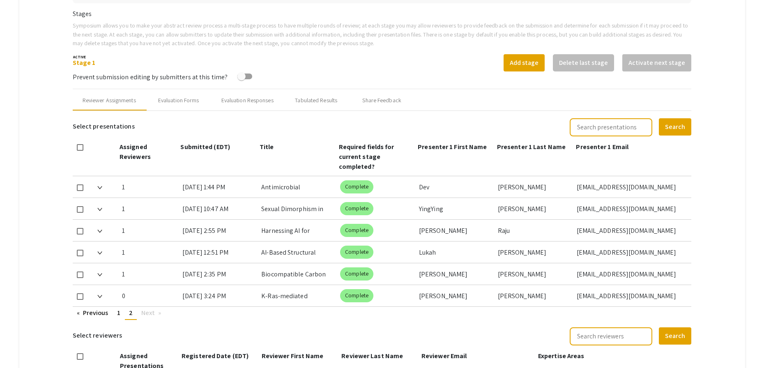
scroll to position [289, 0]
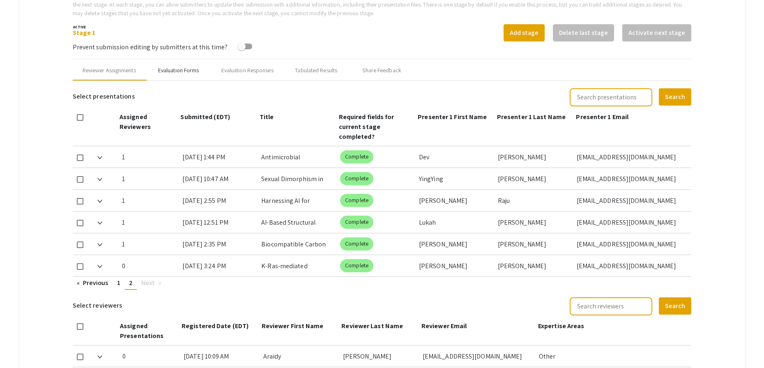
click at [179, 69] on div "Evaluation Forms" at bounding box center [178, 70] width 41 height 9
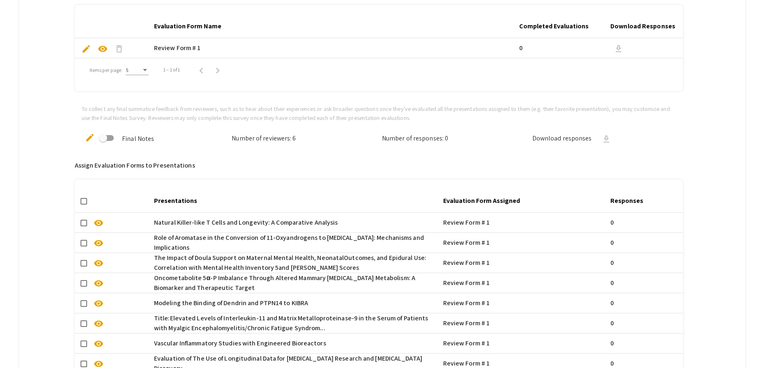
scroll to position [520, 0]
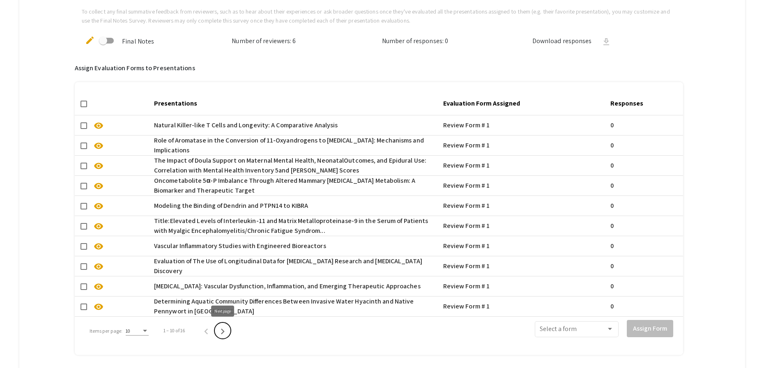
click at [223, 336] on icon "Next page" at bounding box center [223, 332] width 12 height 12
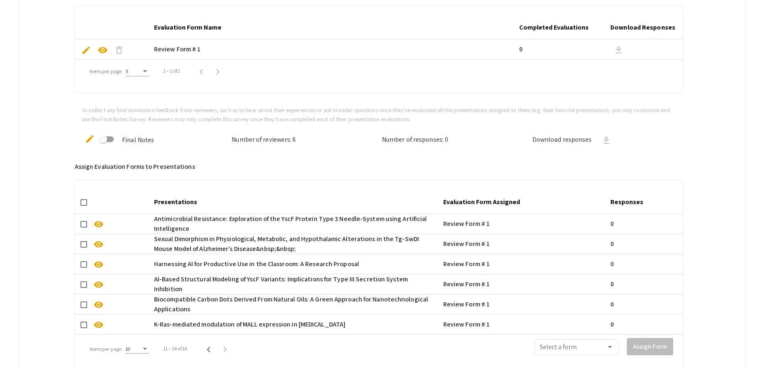
scroll to position [230, 0]
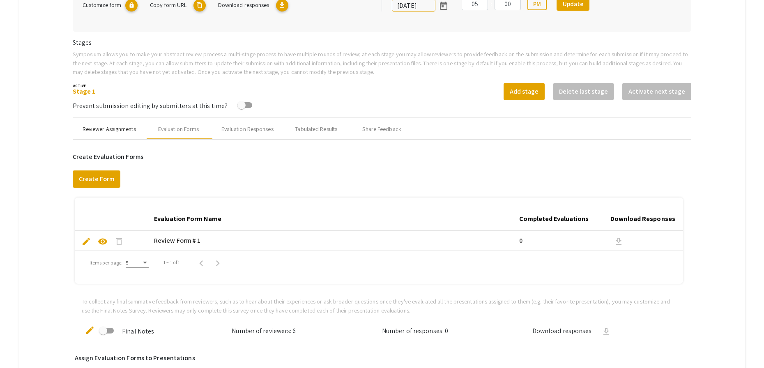
click at [105, 127] on div "Reviewer Assignments" at bounding box center [109, 129] width 53 height 9
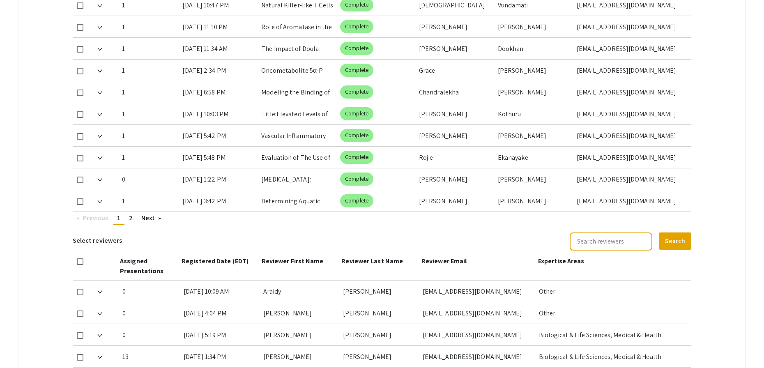
scroll to position [471, 0]
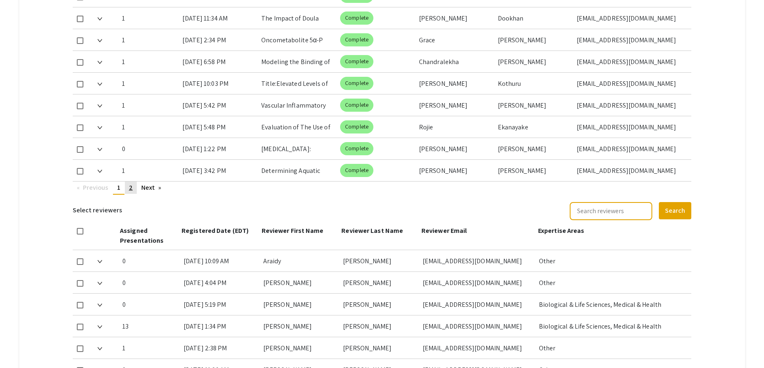
click at [133, 186] on span "2" at bounding box center [131, 187] width 4 height 9
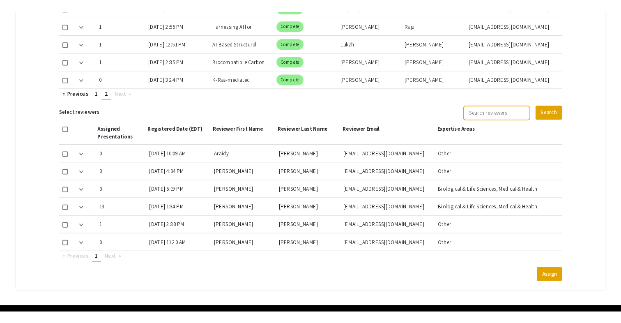
scroll to position [384, 0]
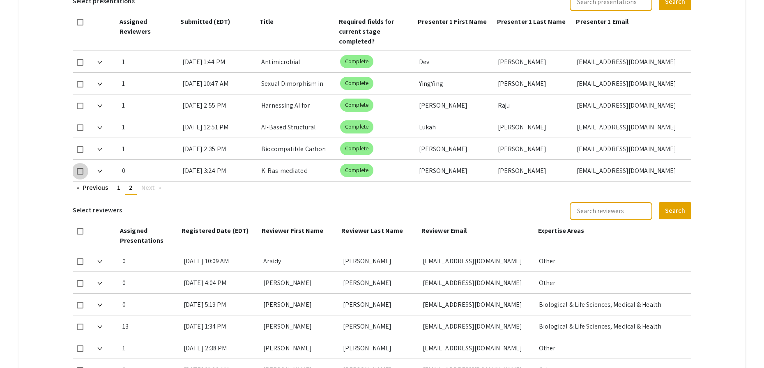
click at [81, 170] on span at bounding box center [80, 171] width 7 height 7
click at [80, 175] on input "checkbox" at bounding box center [80, 175] width 0 height 0
click at [81, 170] on span at bounding box center [80, 171] width 7 height 7
click at [80, 175] on input "checkbox" at bounding box center [80, 175] width 0 height 0
checkbox input "false"
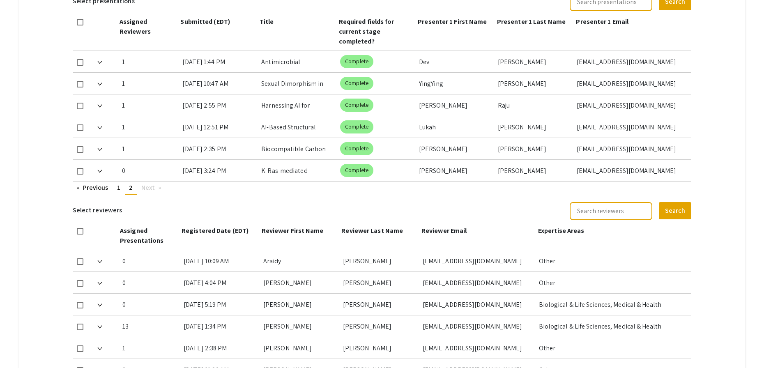
click at [63, 154] on mat-tab-group "Abstract Management Submissions Abstract Booklet Helpful articles Abstract Mana…" at bounding box center [382, 69] width 726 height 718
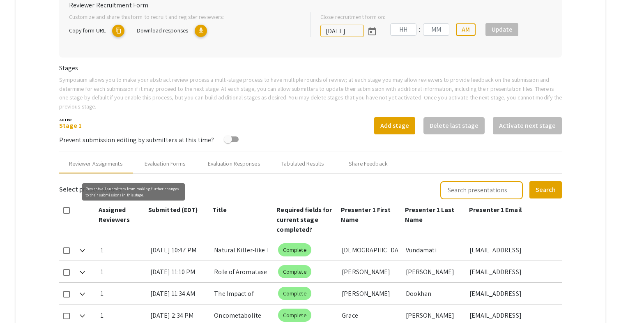
type input "[DATE]"
type input "05"
type input "00"
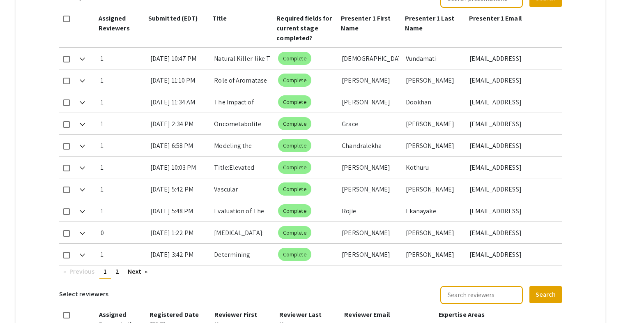
scroll to position [408, 0]
click at [120, 265] on link "page 2" at bounding box center [117, 271] width 12 height 12
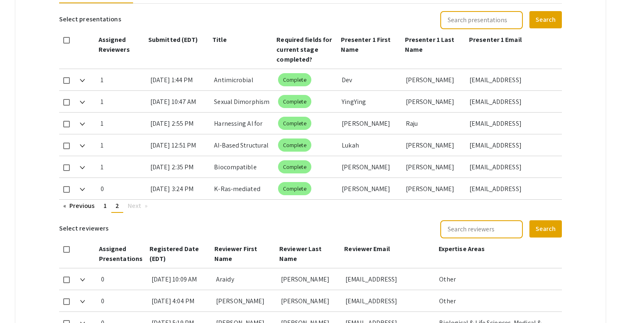
scroll to position [381, 0]
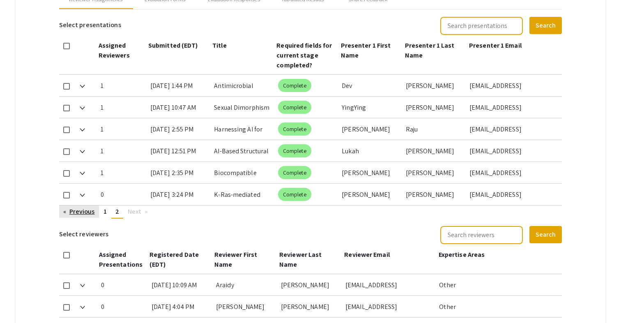
click at [99, 205] on link "Previous page" at bounding box center [79, 211] width 40 height 12
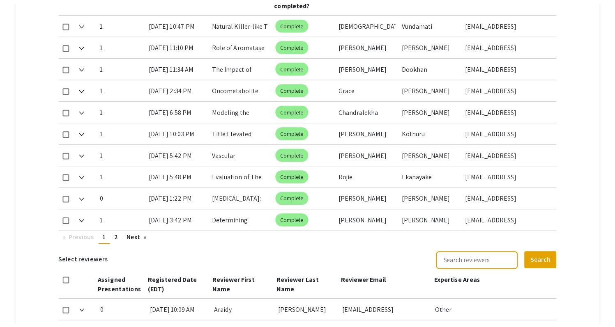
scroll to position [444, 0]
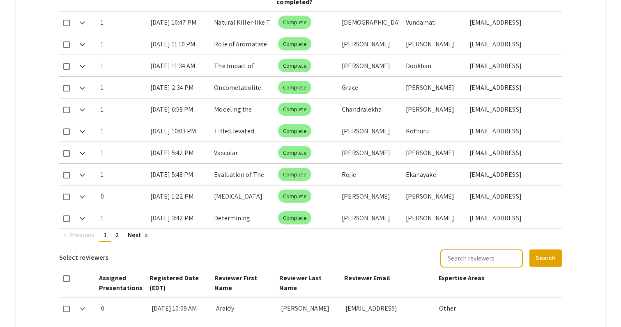
click at [574, 201] on mat-tab-group "Abstract Management Submissions Abstract Booklet Helpful articles Abstract Mana…" at bounding box center [311, 70] width 590 height 812
